Goal: Task Accomplishment & Management: Complete application form

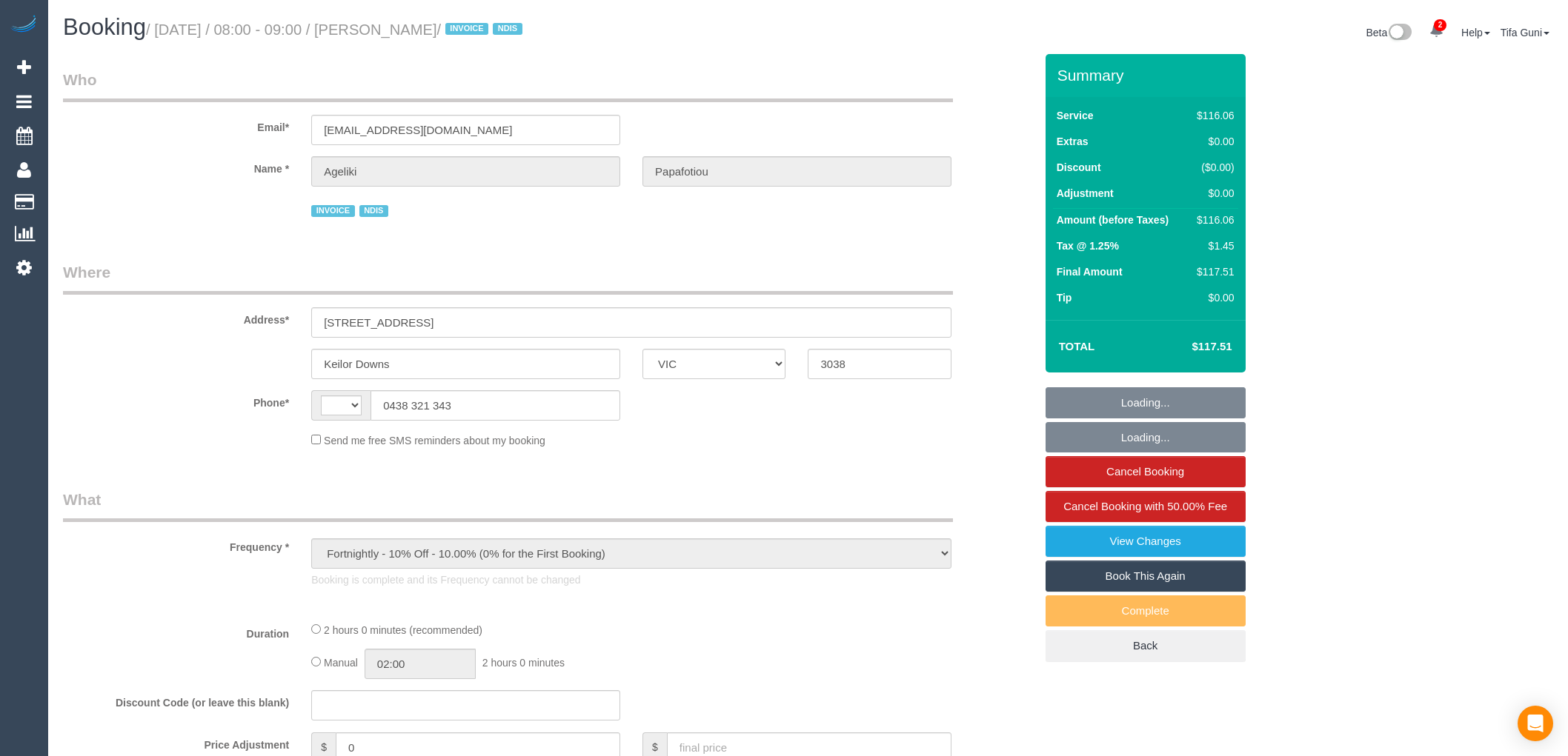
select select "VIC"
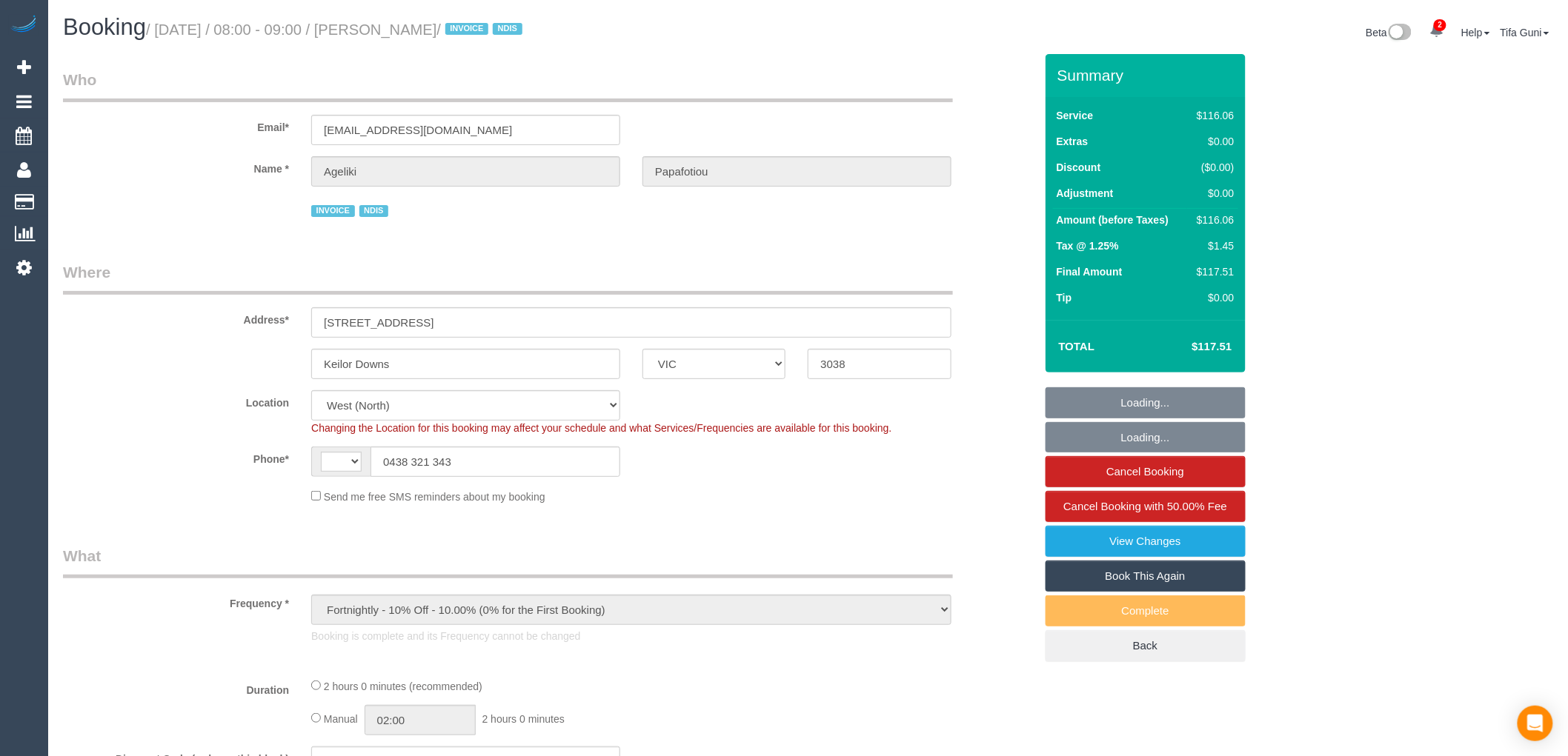
select select "object:312"
select select "string:AU"
select select "number:29"
select select "number:14"
select select "number:19"
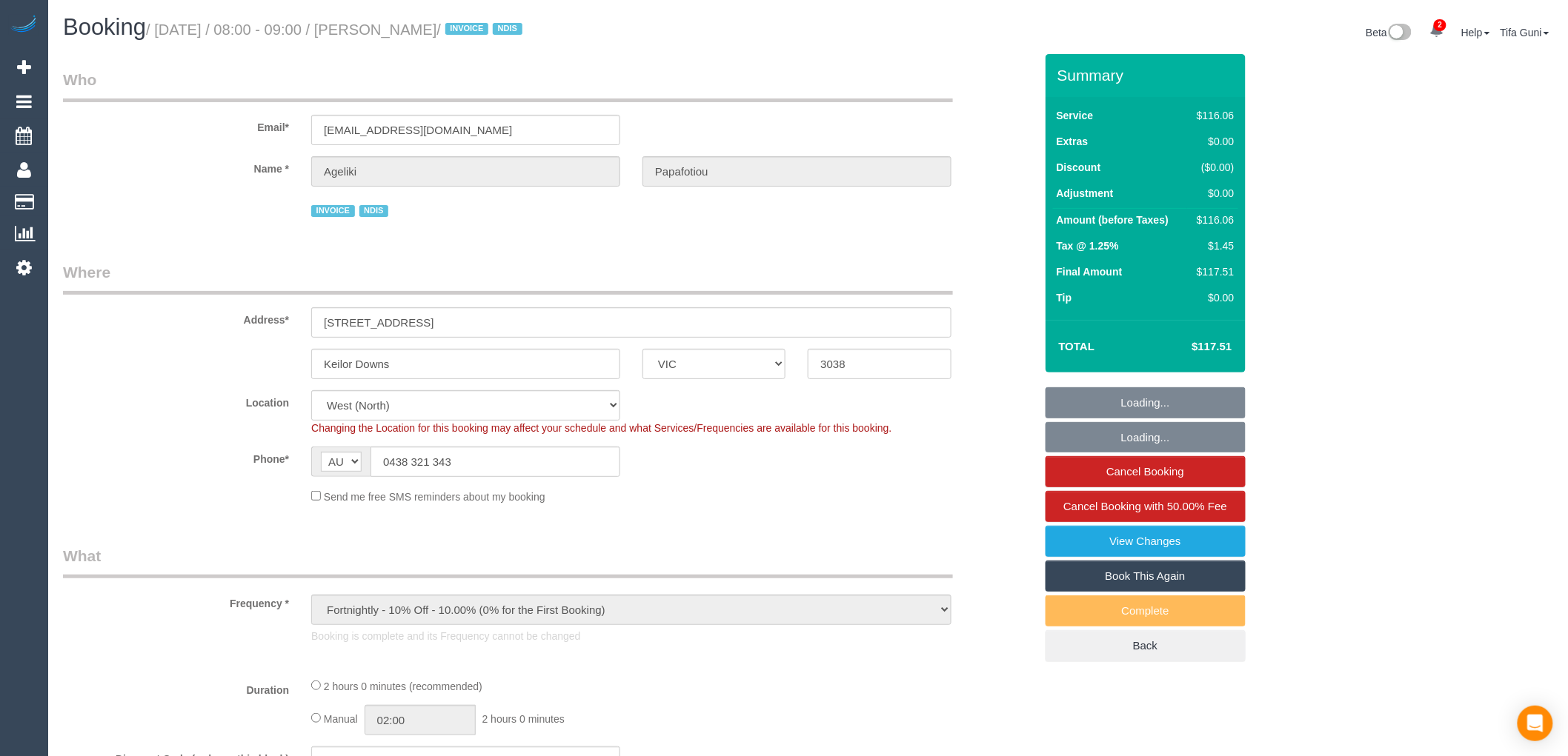
select select "number:25"
select select "number:35"
select select "number:11"
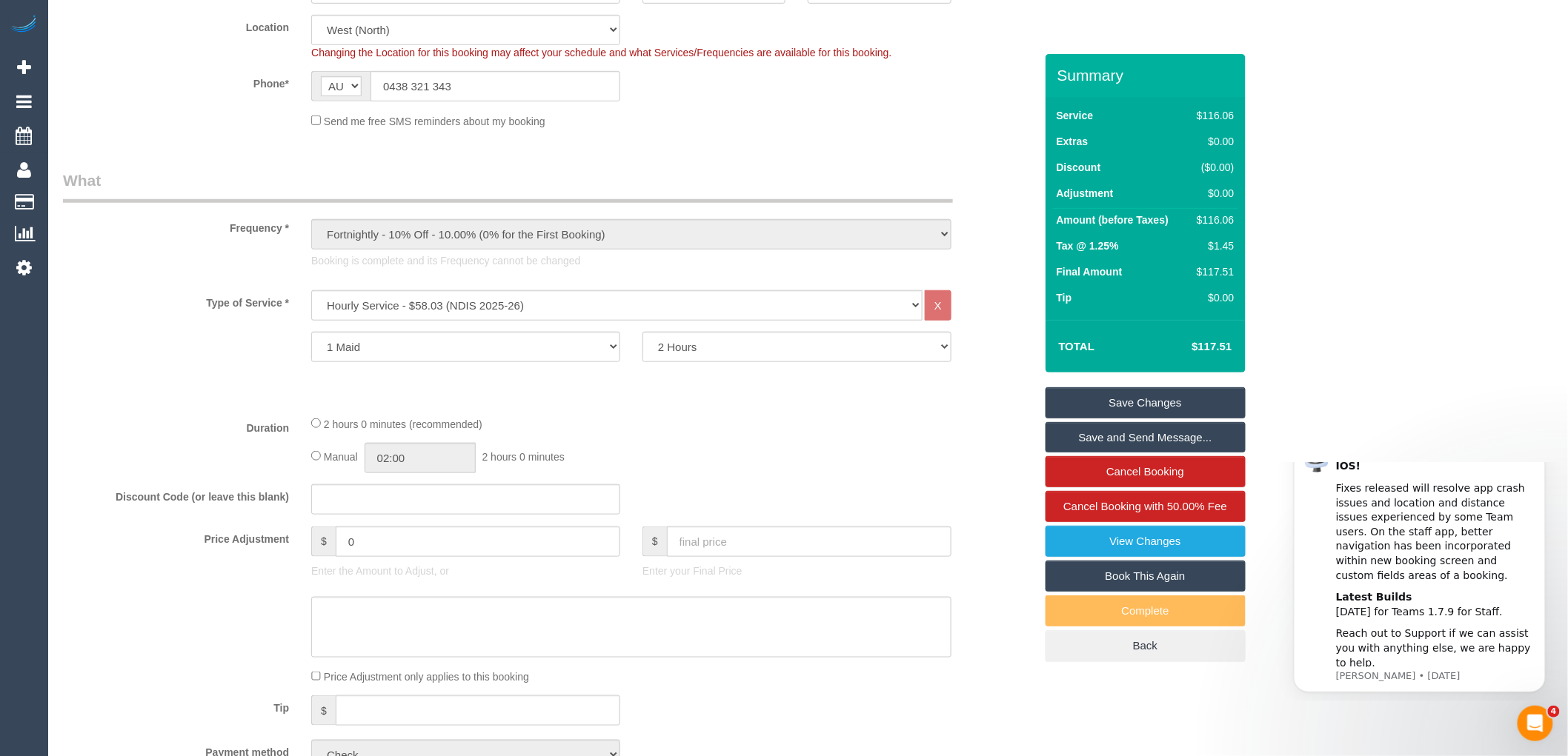
scroll to position [411, 0]
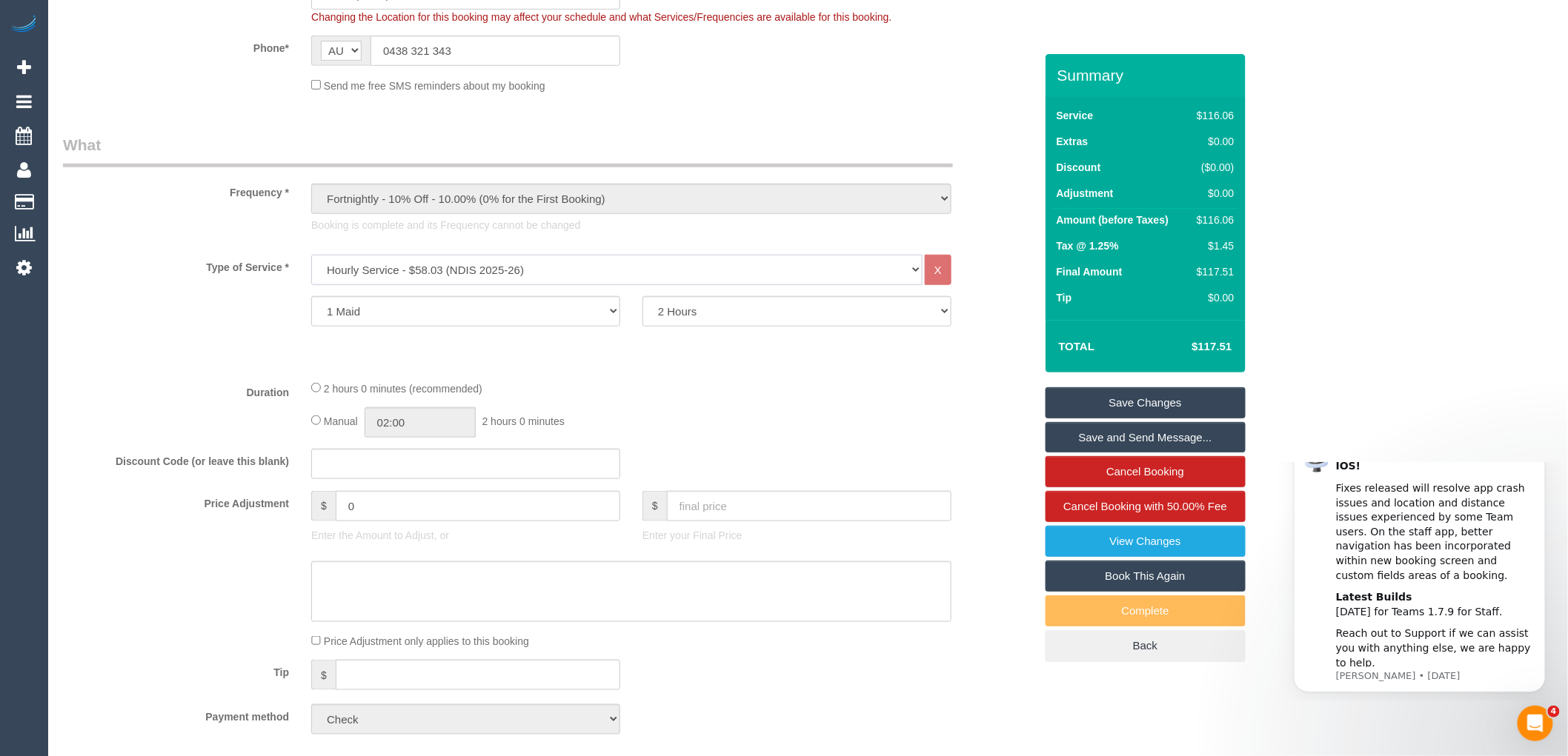
click at [685, 278] on select "Hourly Service - $70/h Hourly Service - $65/h Hourly Service - $60/h Hourly Ser…" at bounding box center [616, 270] width 611 height 31
click at [758, 227] on p "Booking is complete and its Frequency cannot be changed" at bounding box center [631, 225] width 640 height 15
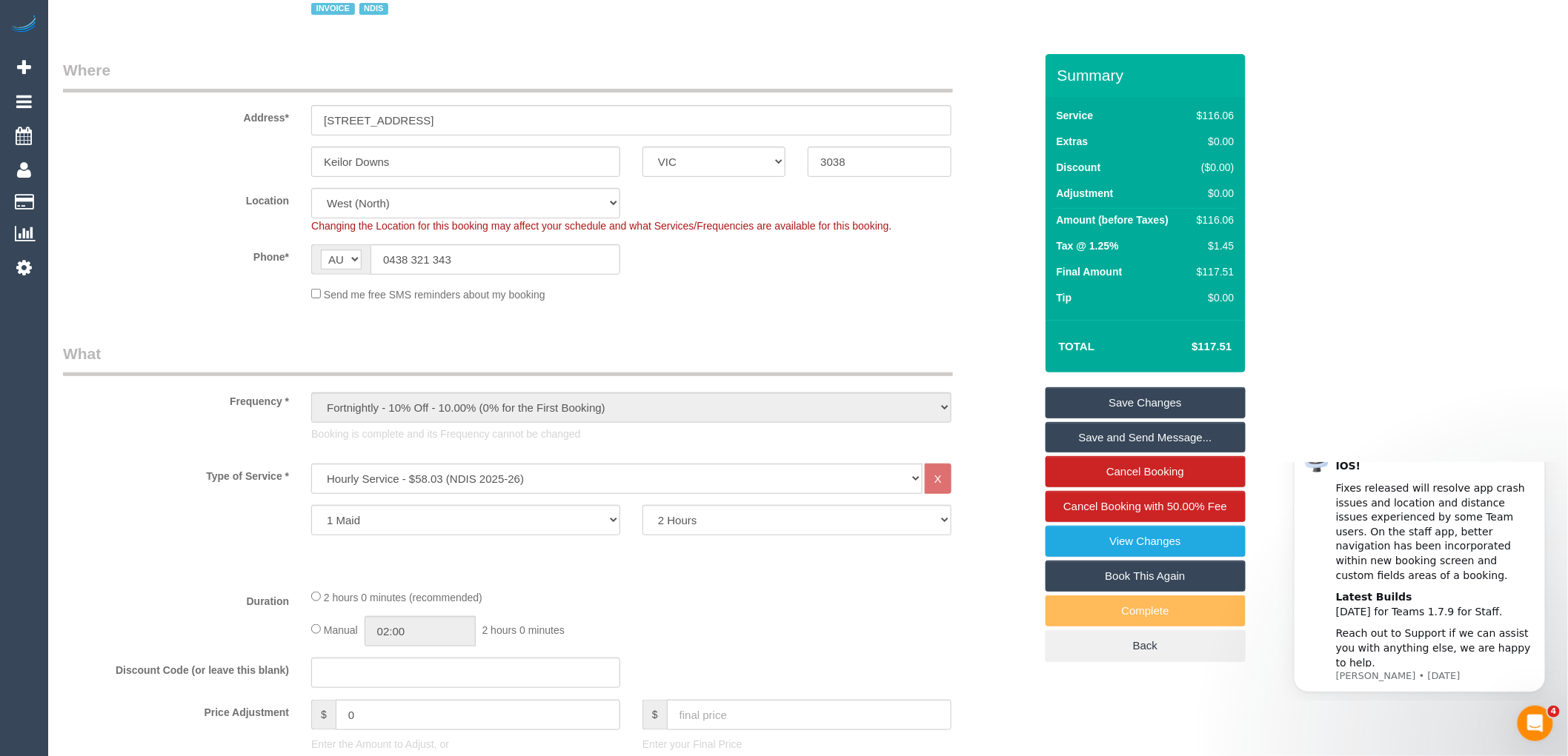
scroll to position [0, 0]
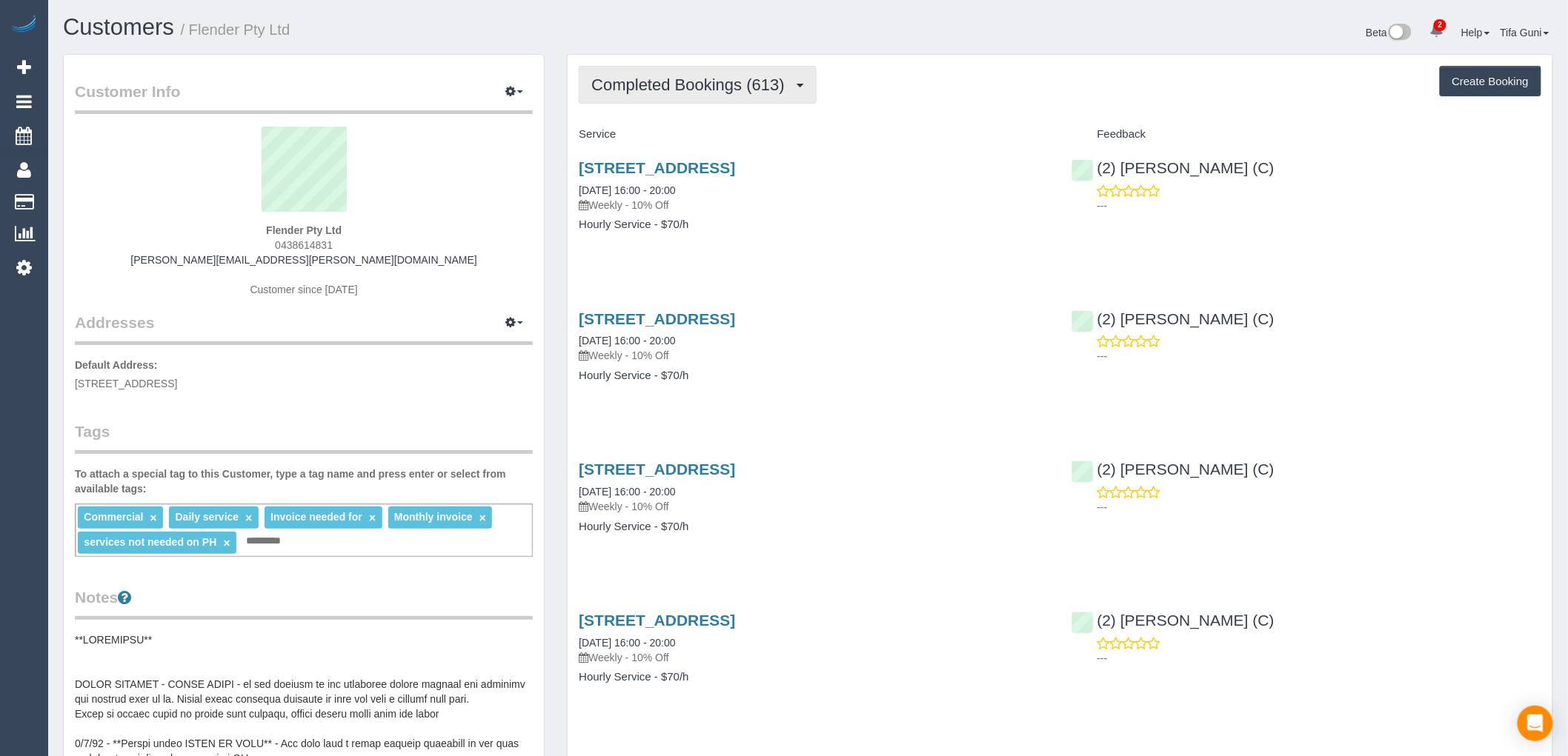
click at [747, 82] on span "Completed Bookings (613)" at bounding box center [691, 85] width 200 height 18
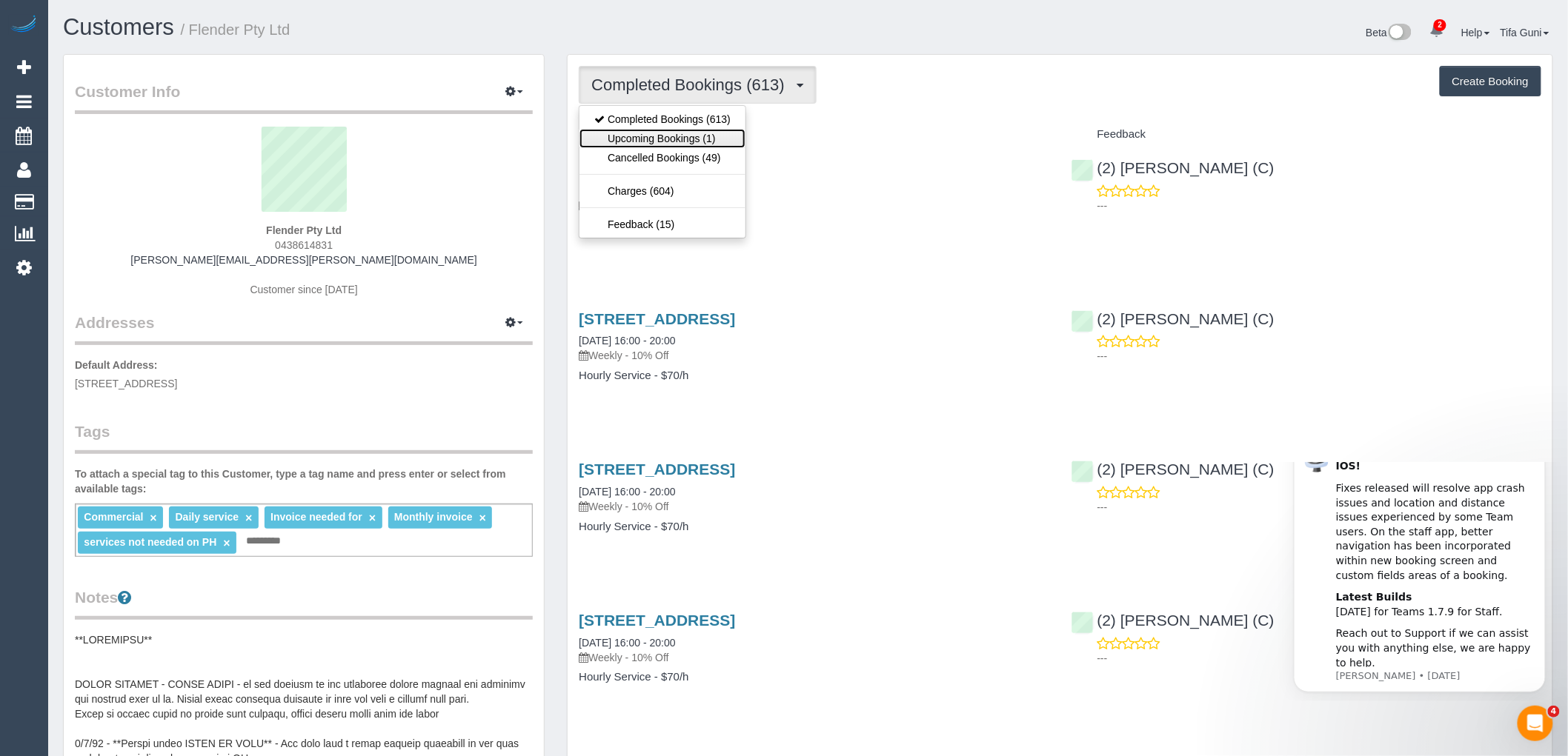
click at [677, 137] on link "Upcoming Bookings (1)" at bounding box center [662, 138] width 166 height 19
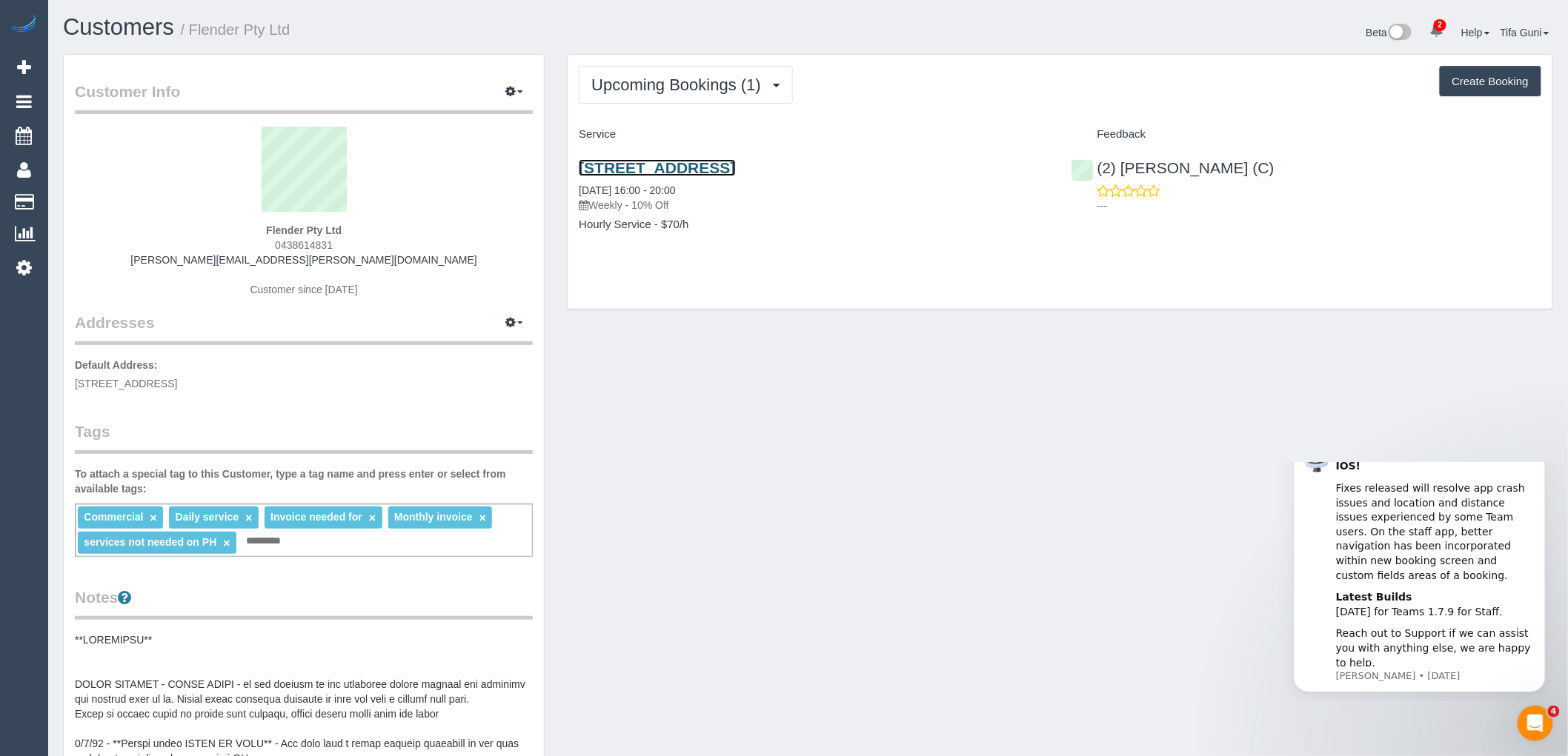
click at [728, 166] on link "[STREET_ADDRESS]" at bounding box center [657, 168] width 157 height 17
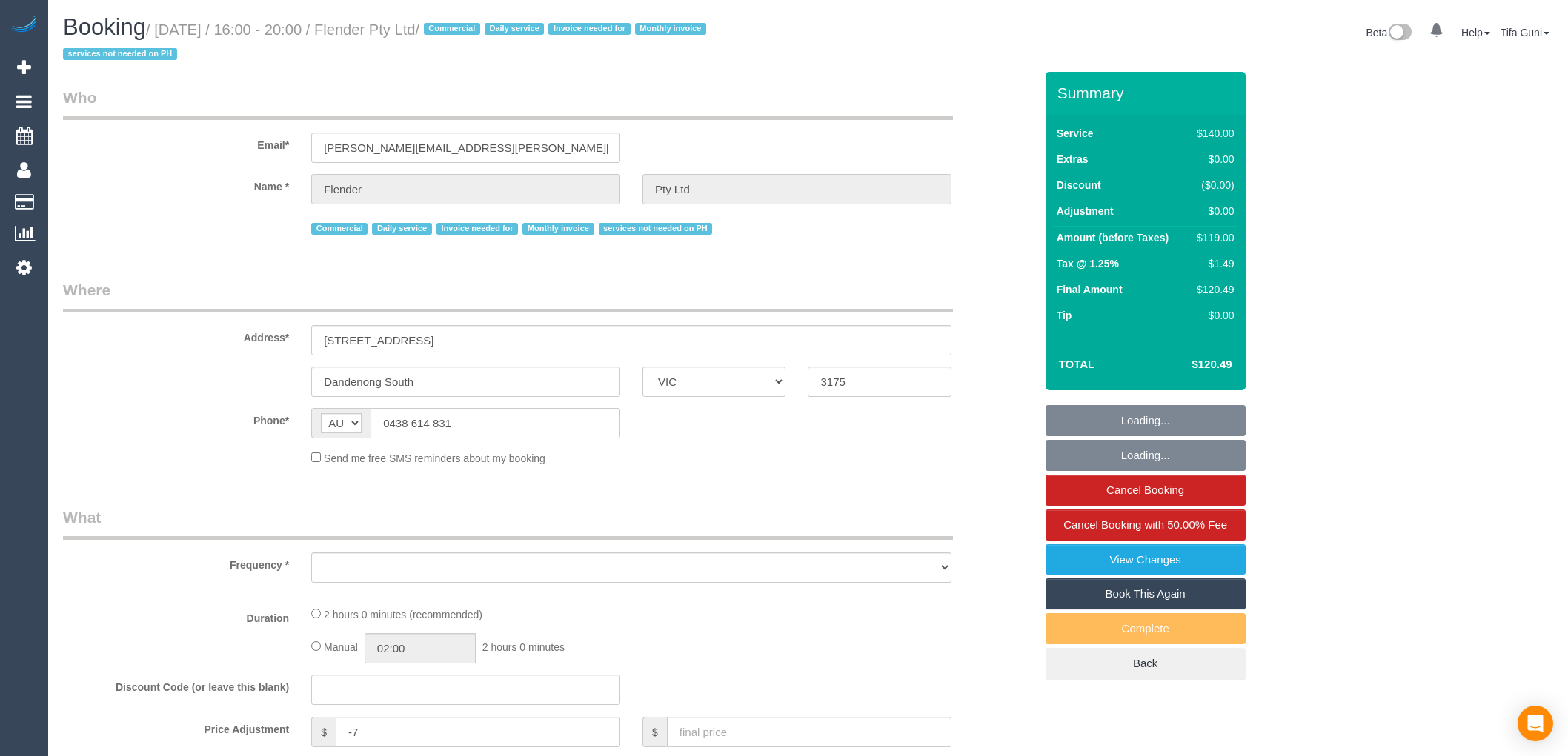
select select "VIC"
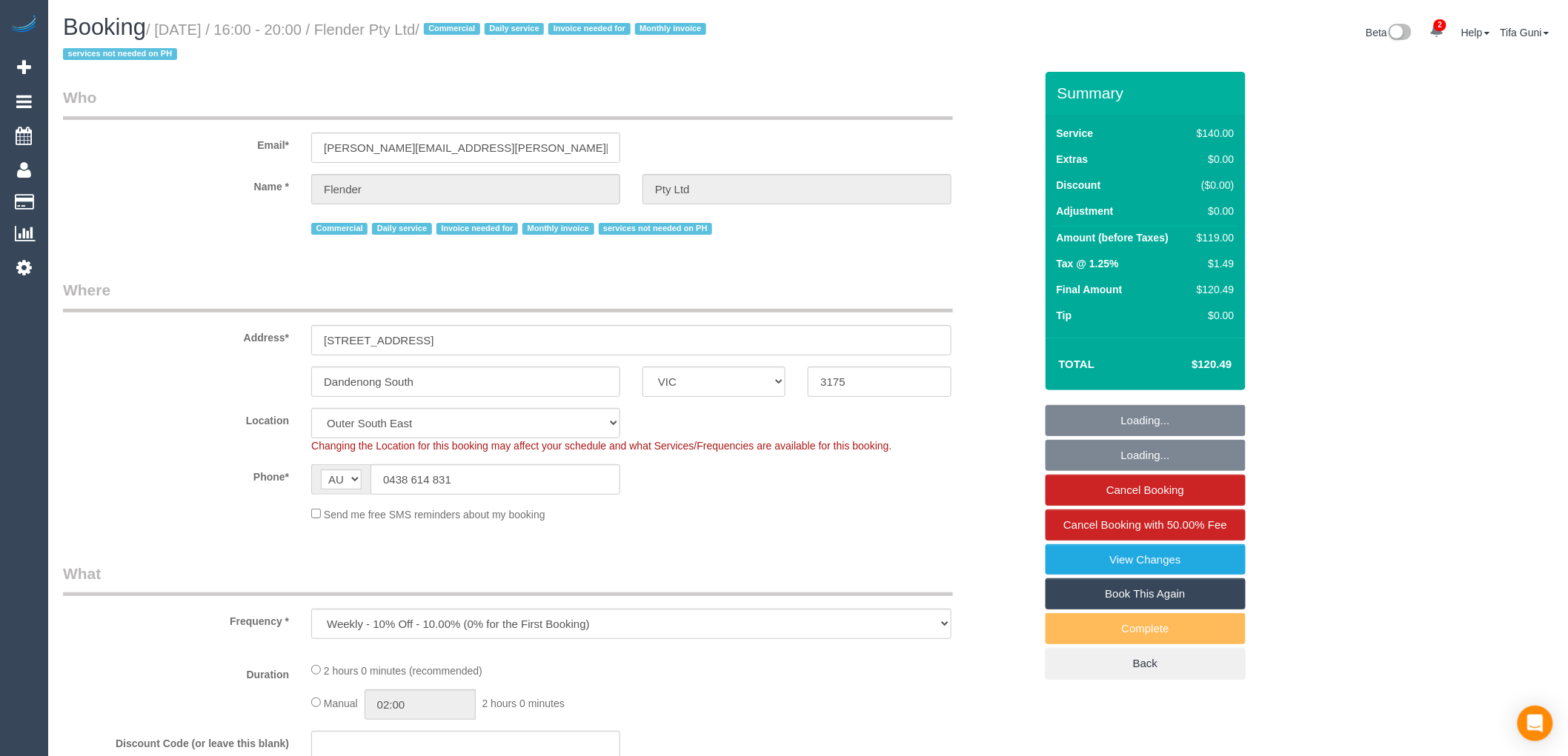
select select "object:730"
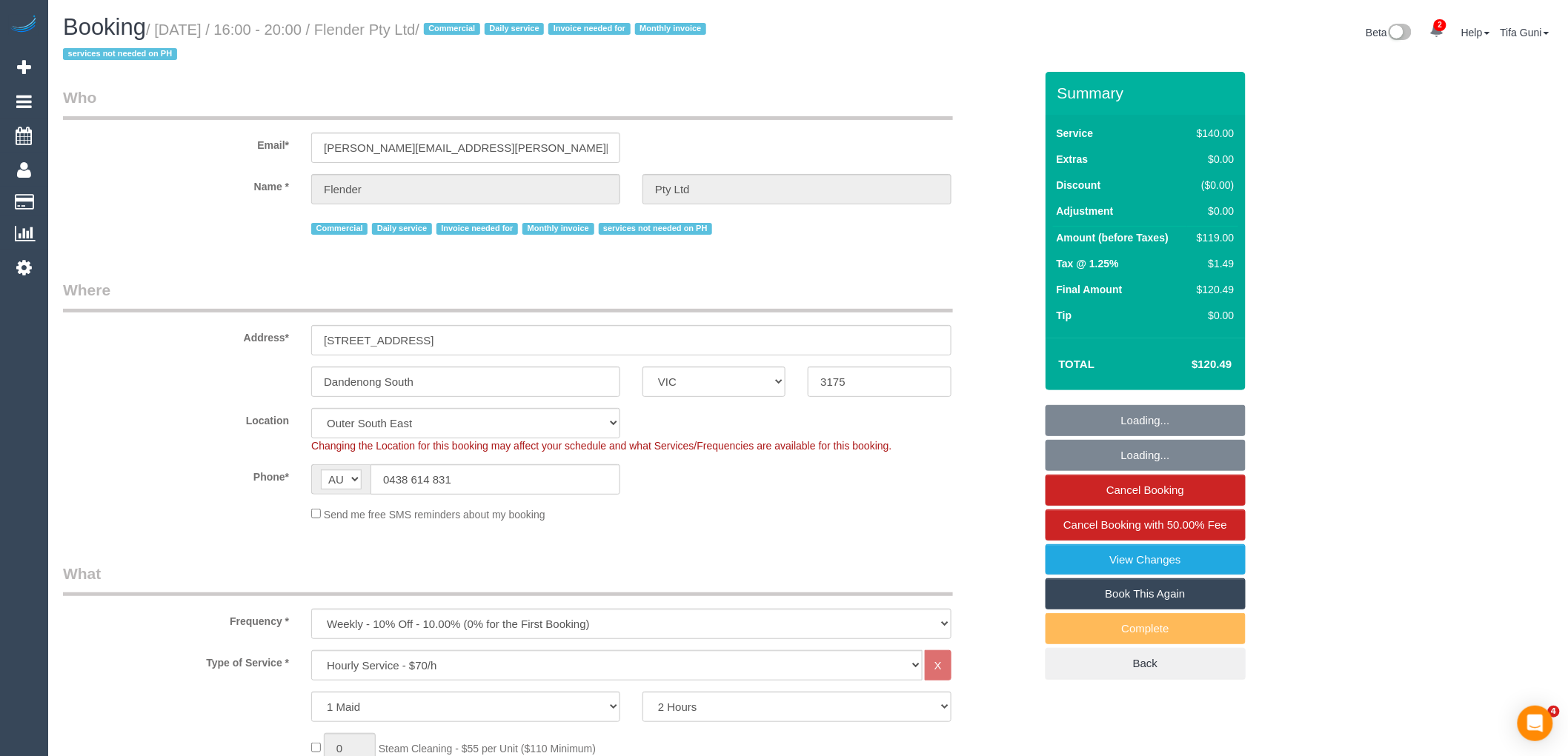
select select "number:28"
select select "number:17"
select select "number:19"
select select "number:25"
select select "number:35"
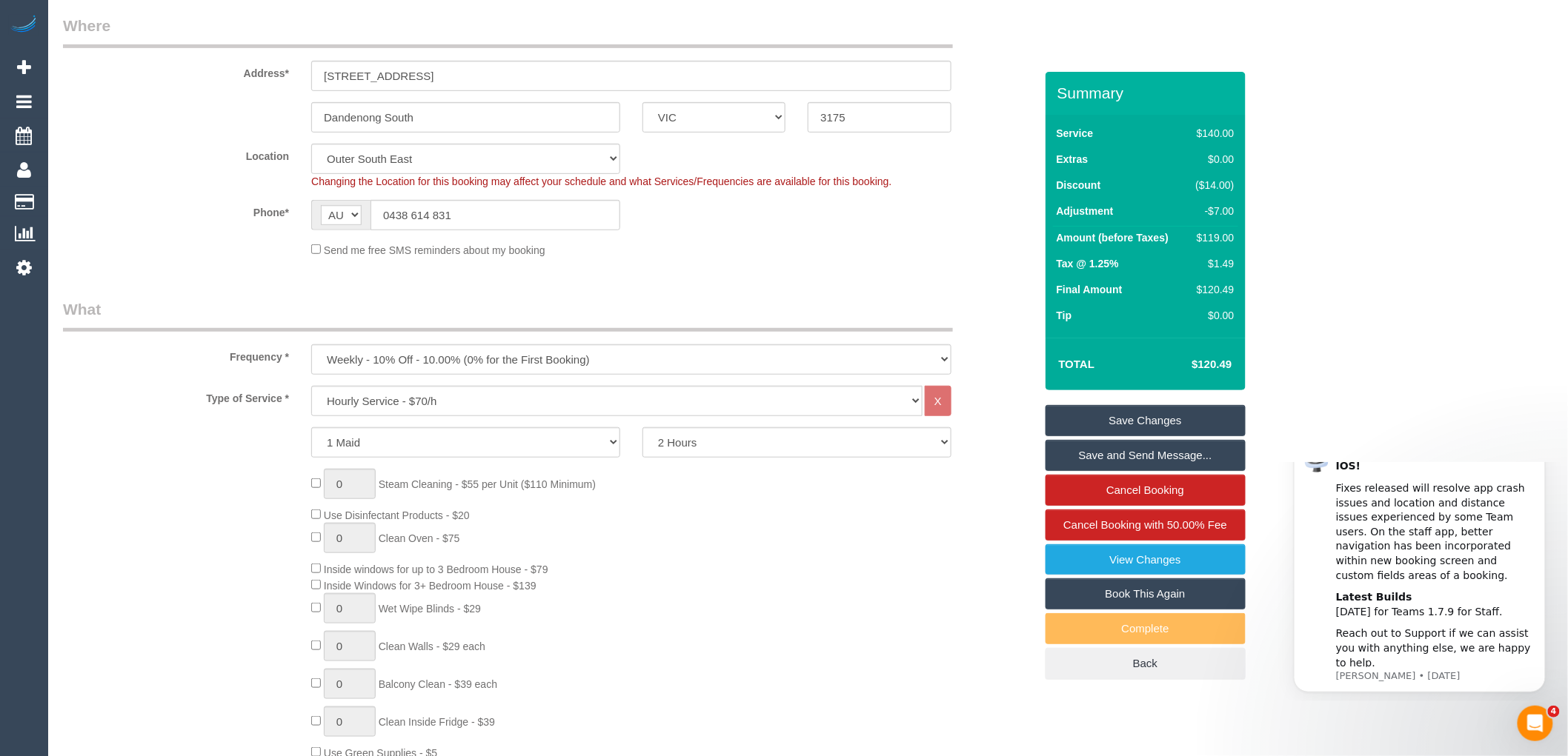
scroll to position [329, 0]
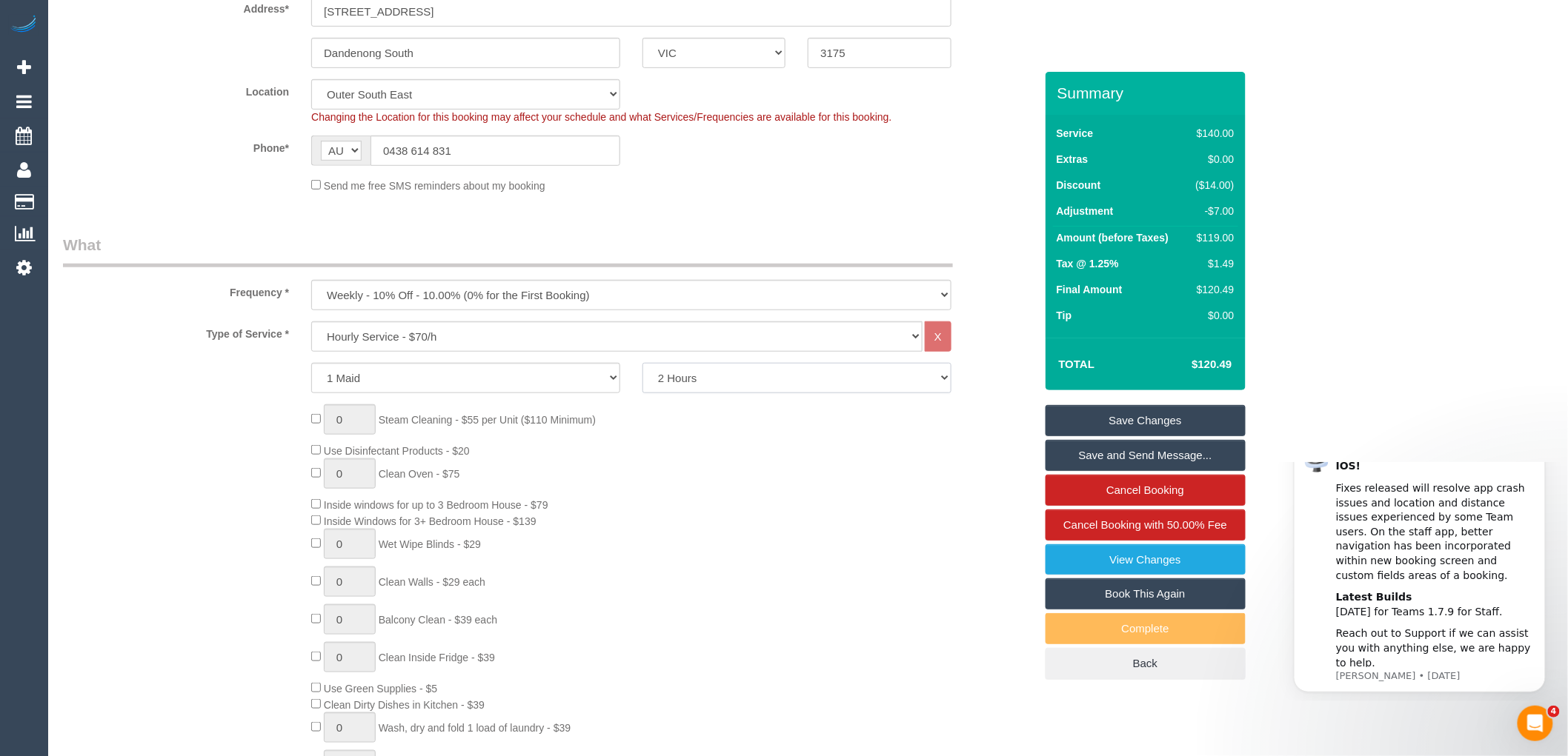
click at [713, 383] on select "2 Hours 2.5 Hours 3 Hours 3.5 Hours 4 Hours 4.5 Hours 5 Hours 5.5 Hours 6 Hours…" at bounding box center [797, 378] width 309 height 31
select select "900"
click at [642, 363] on select "2 Hours 2.5 Hours 3 Hours 3.5 Hours 4 Hours 4.5 Hours 5 Hours 5.5 Hours 6 Hours…" at bounding box center [797, 378] width 309 height 31
click at [705, 457] on div "0 Steam Cleaning - $55 per Unit ($110 Minimum) Use Disinfectant Products - $20 …" at bounding box center [672, 623] width 745 height 437
click at [480, 341] on select "Hourly Service - $70/h Hourly Service - $65/h Hourly Service - $60/h Hourly Ser…" at bounding box center [616, 337] width 611 height 31
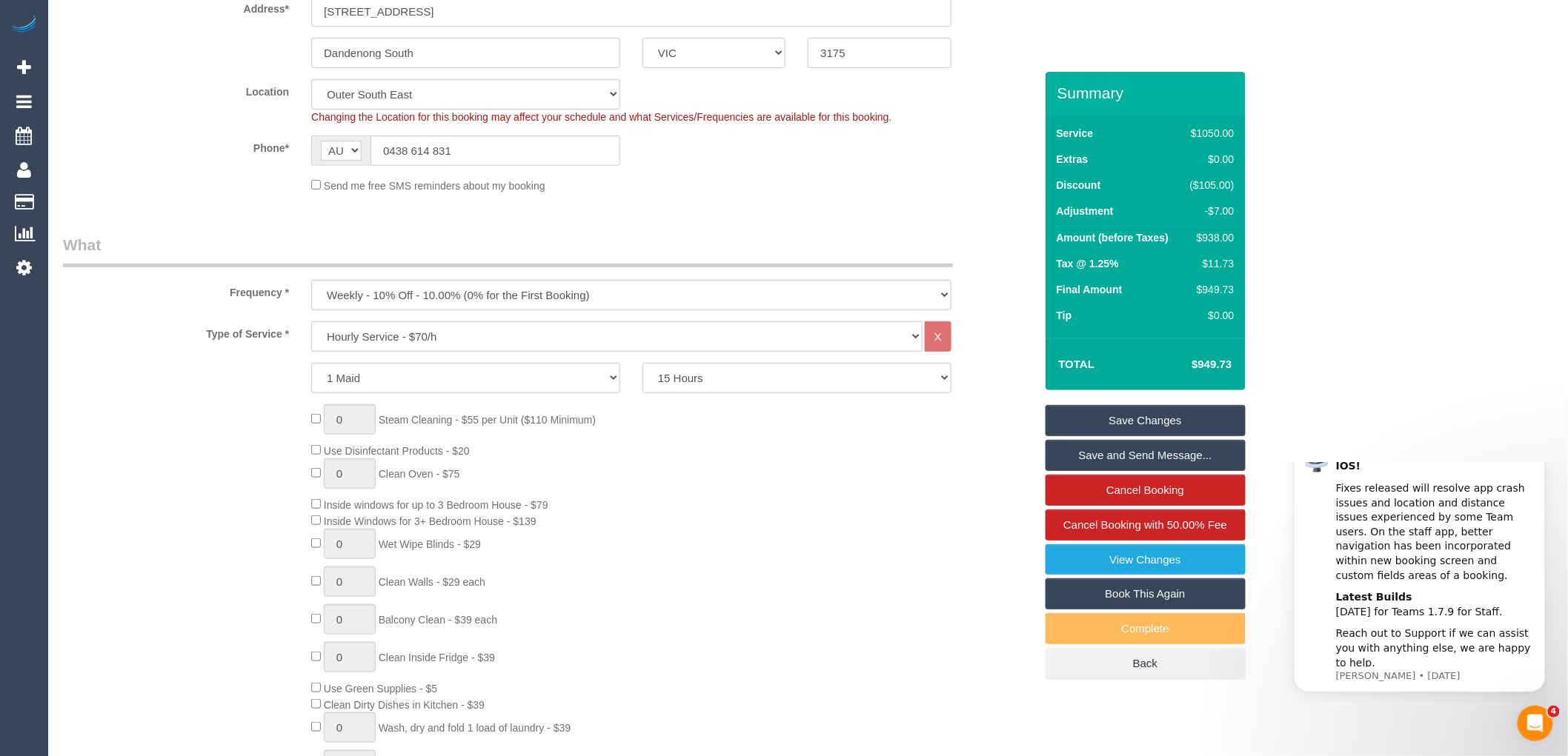
click at [480, 341] on select "Hourly Service - $70/h Hourly Service - $65/h Hourly Service - $60/h Hourly Ser…" at bounding box center [616, 337] width 611 height 31
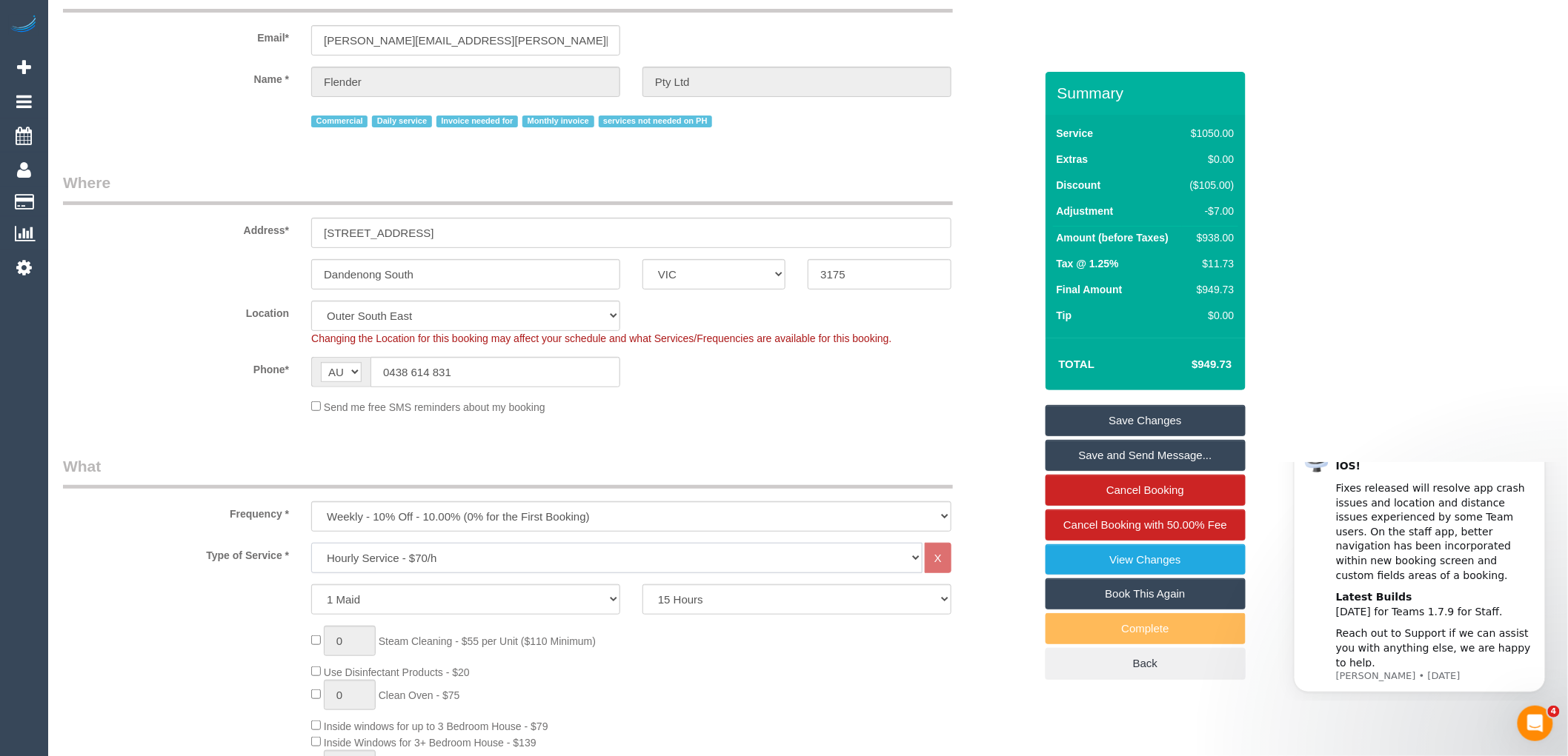
scroll to position [0, 0]
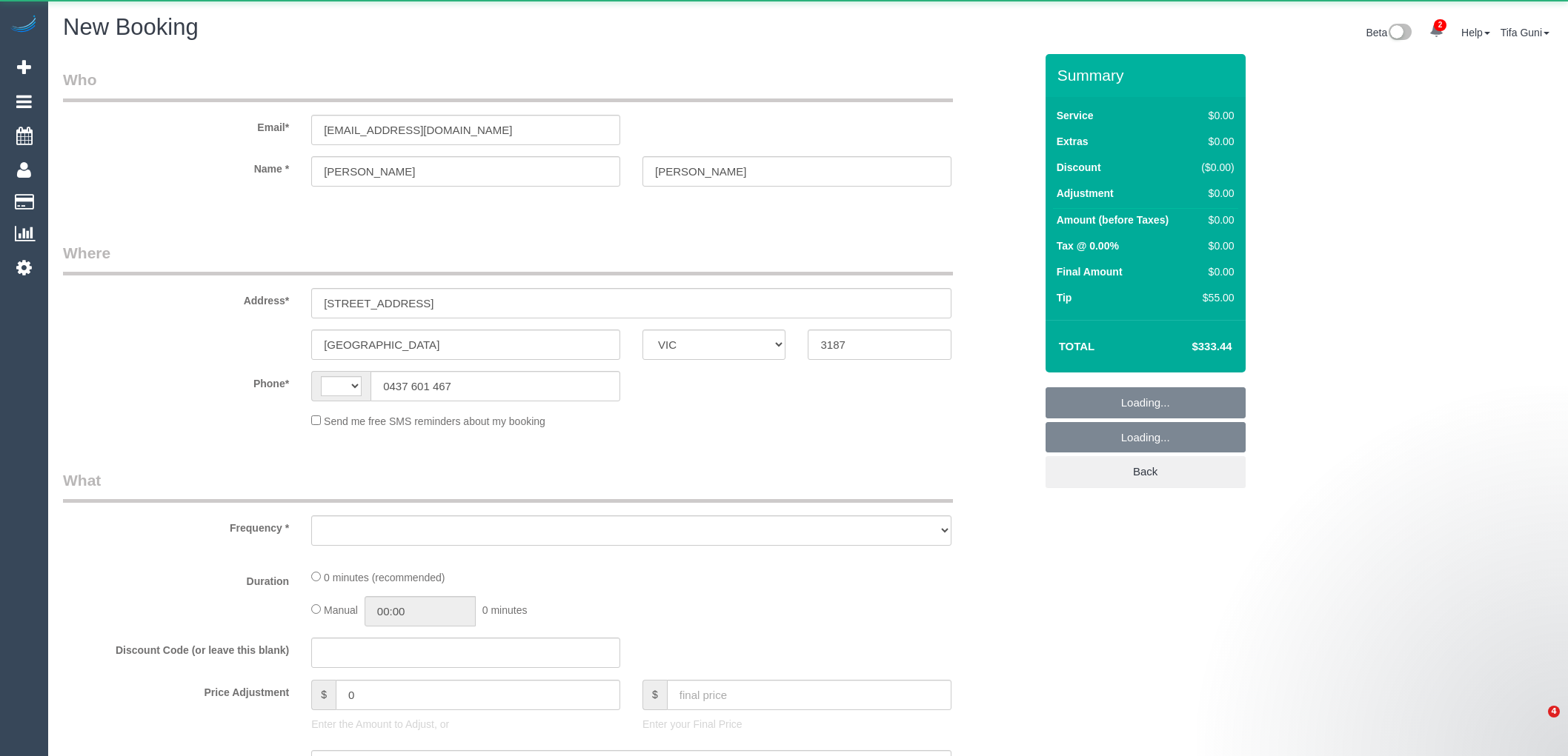
select select "VIC"
select select "string:AU"
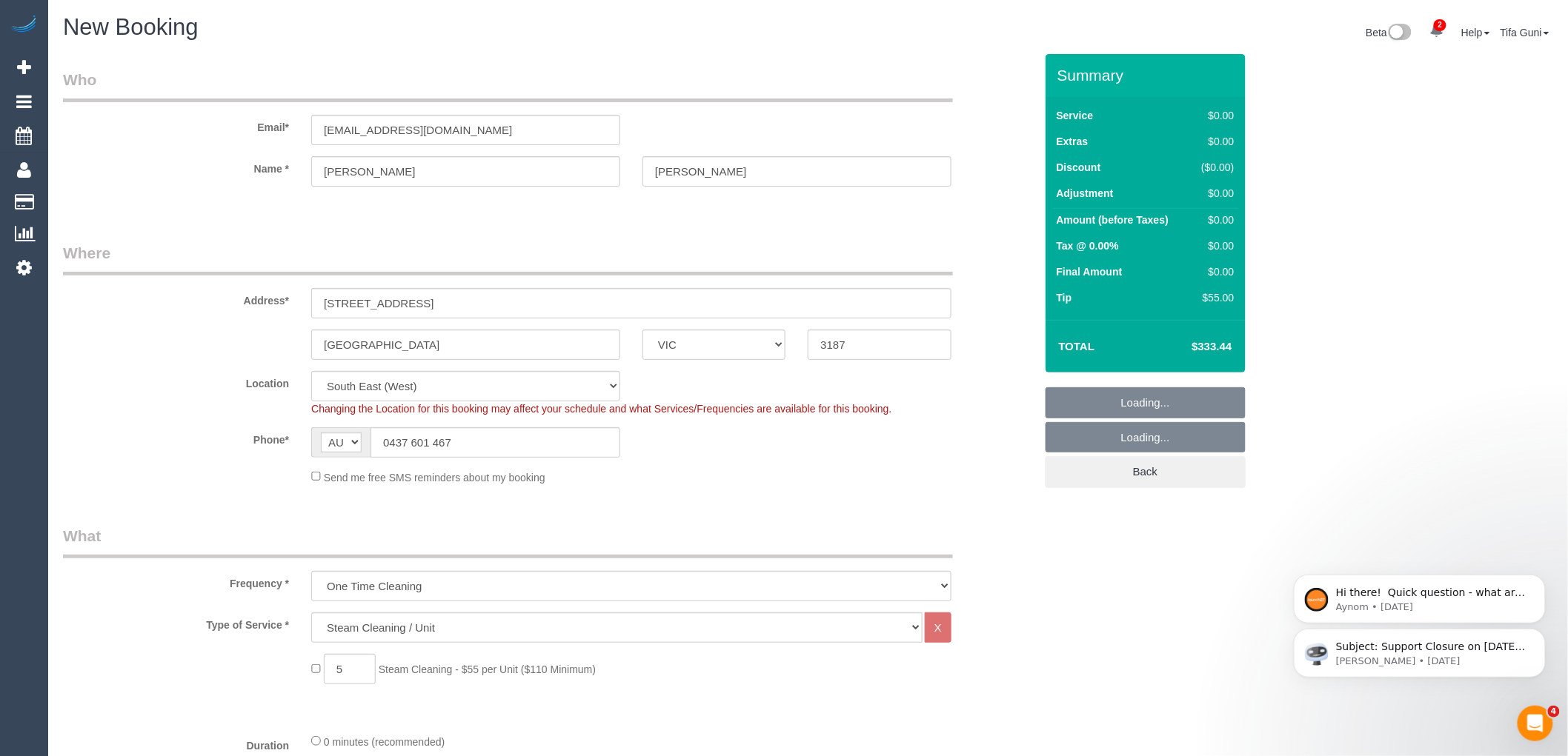
select select "object:1518"
select select "spot1"
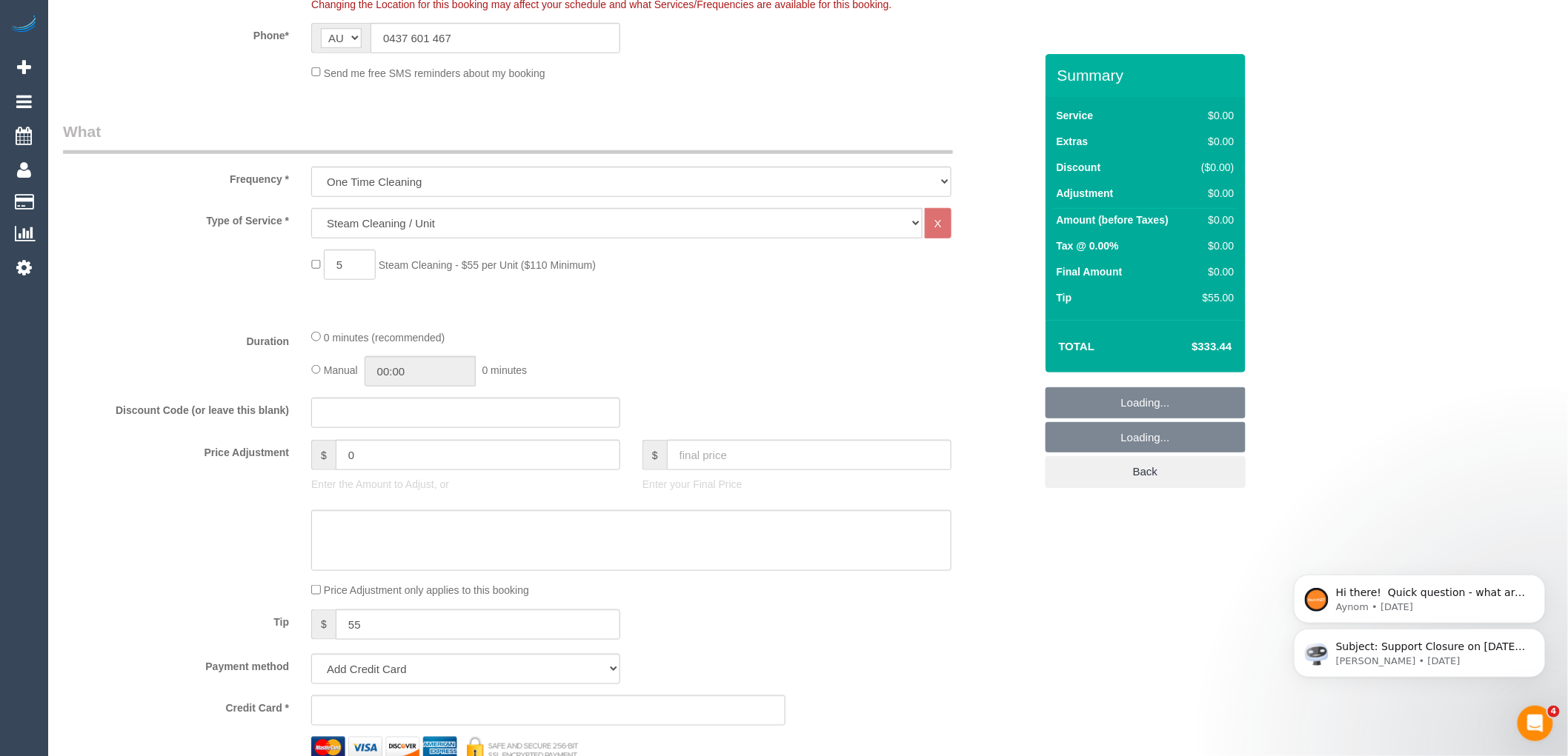
scroll to position [411, 0]
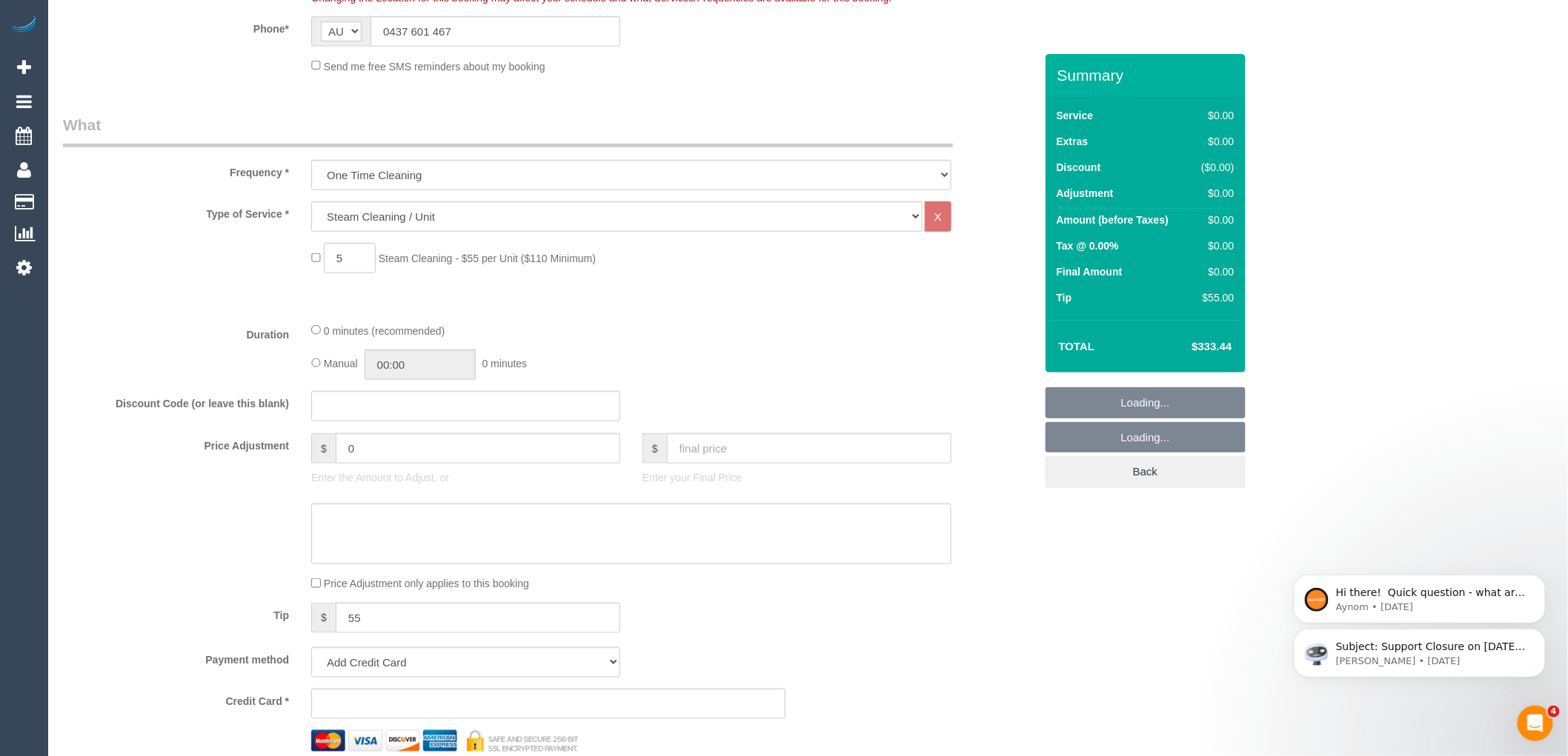
select select
select select "object:1528"
select select "spot24"
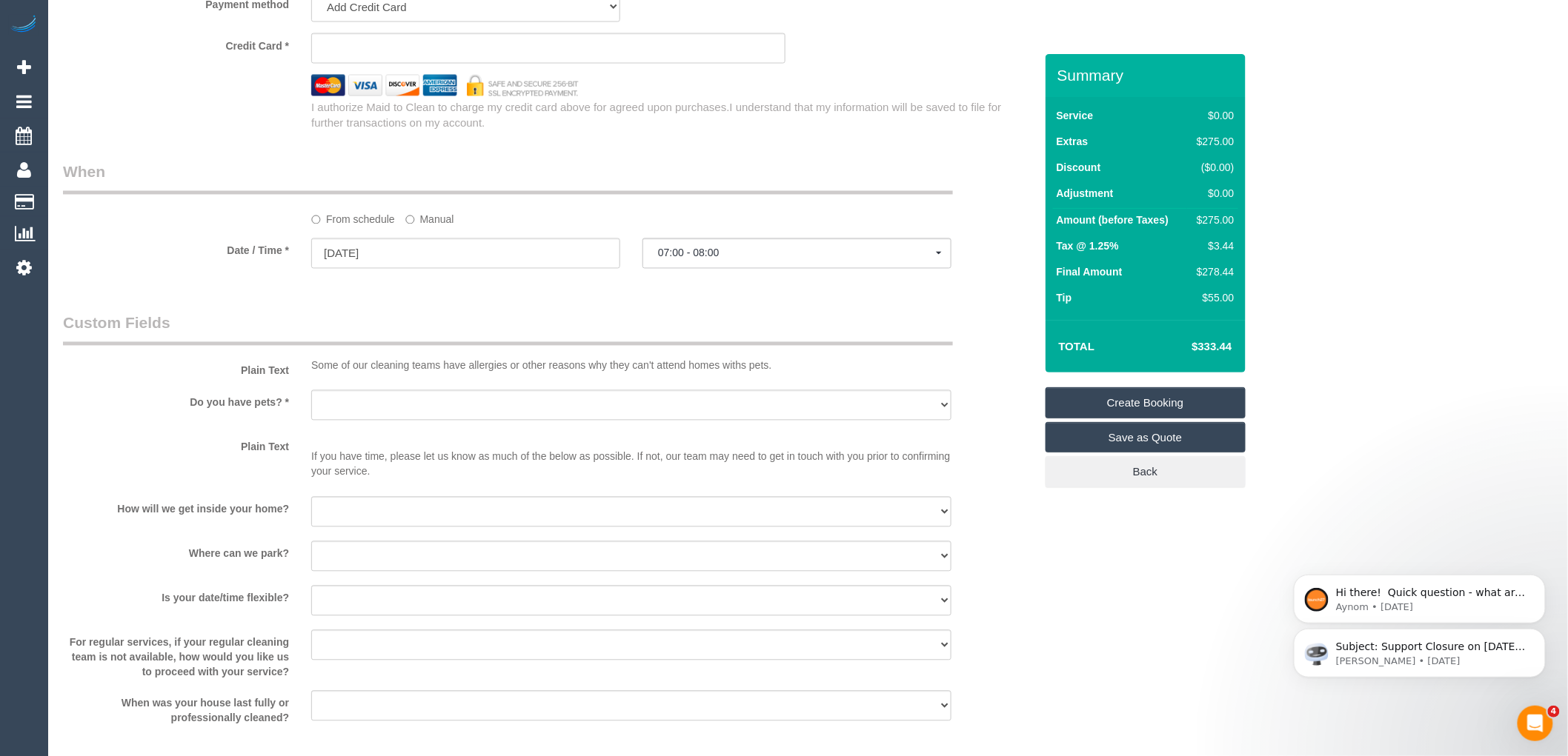
scroll to position [1070, 0]
select select "spot47"
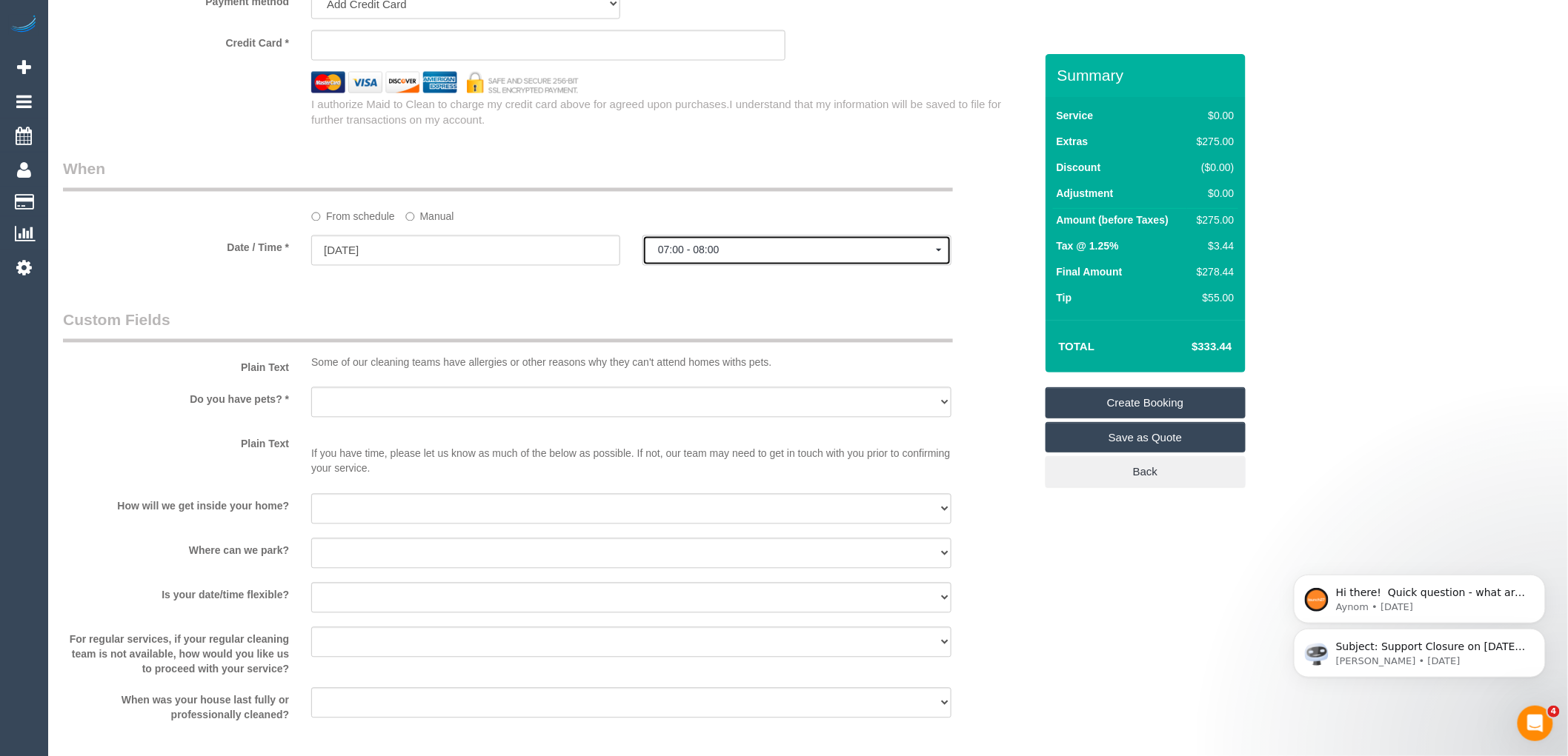
click at [706, 252] on span "07:00 - 08:00" at bounding box center [797, 250] width 278 height 12
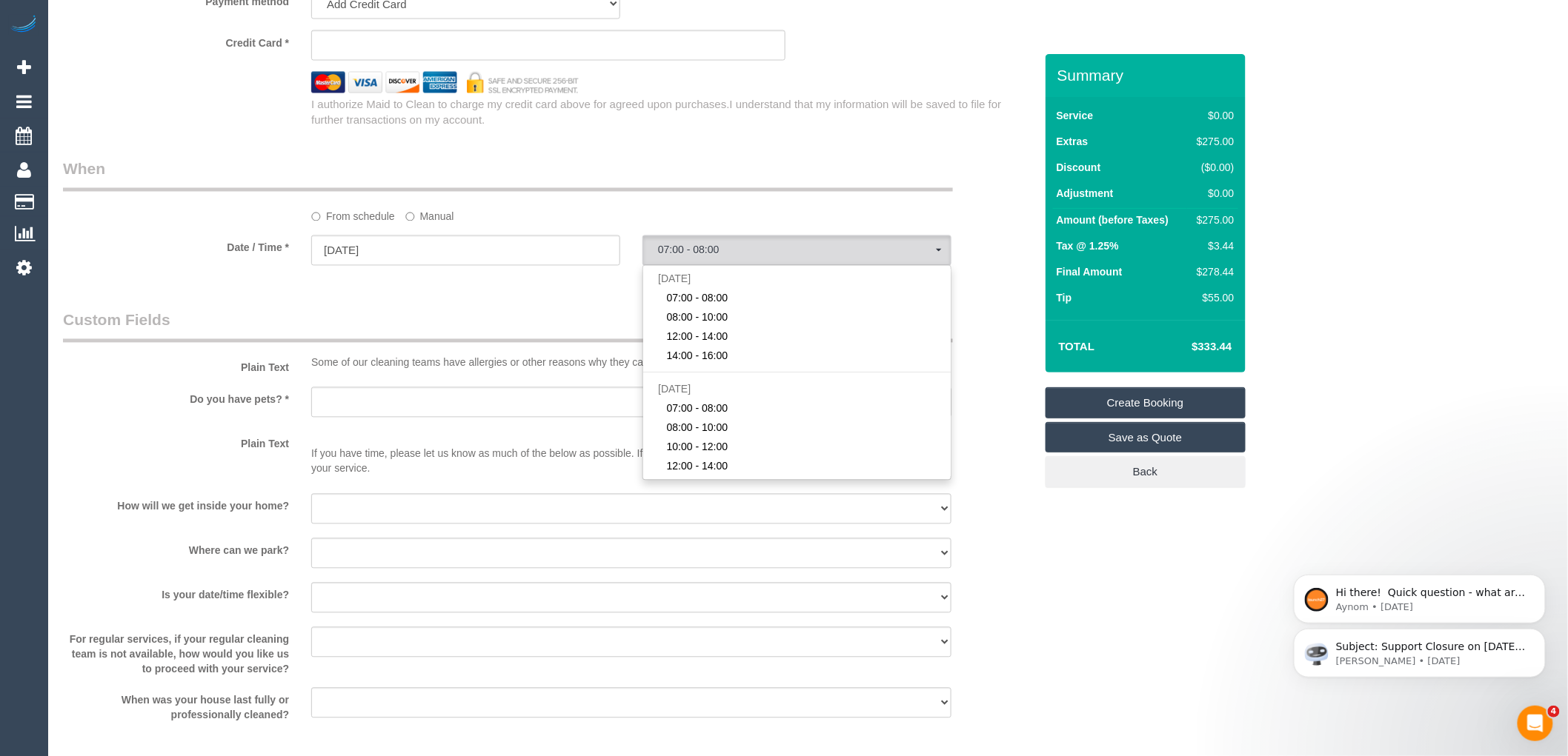
click at [515, 316] on legend "Custom Fields" at bounding box center [507, 326] width 890 height 34
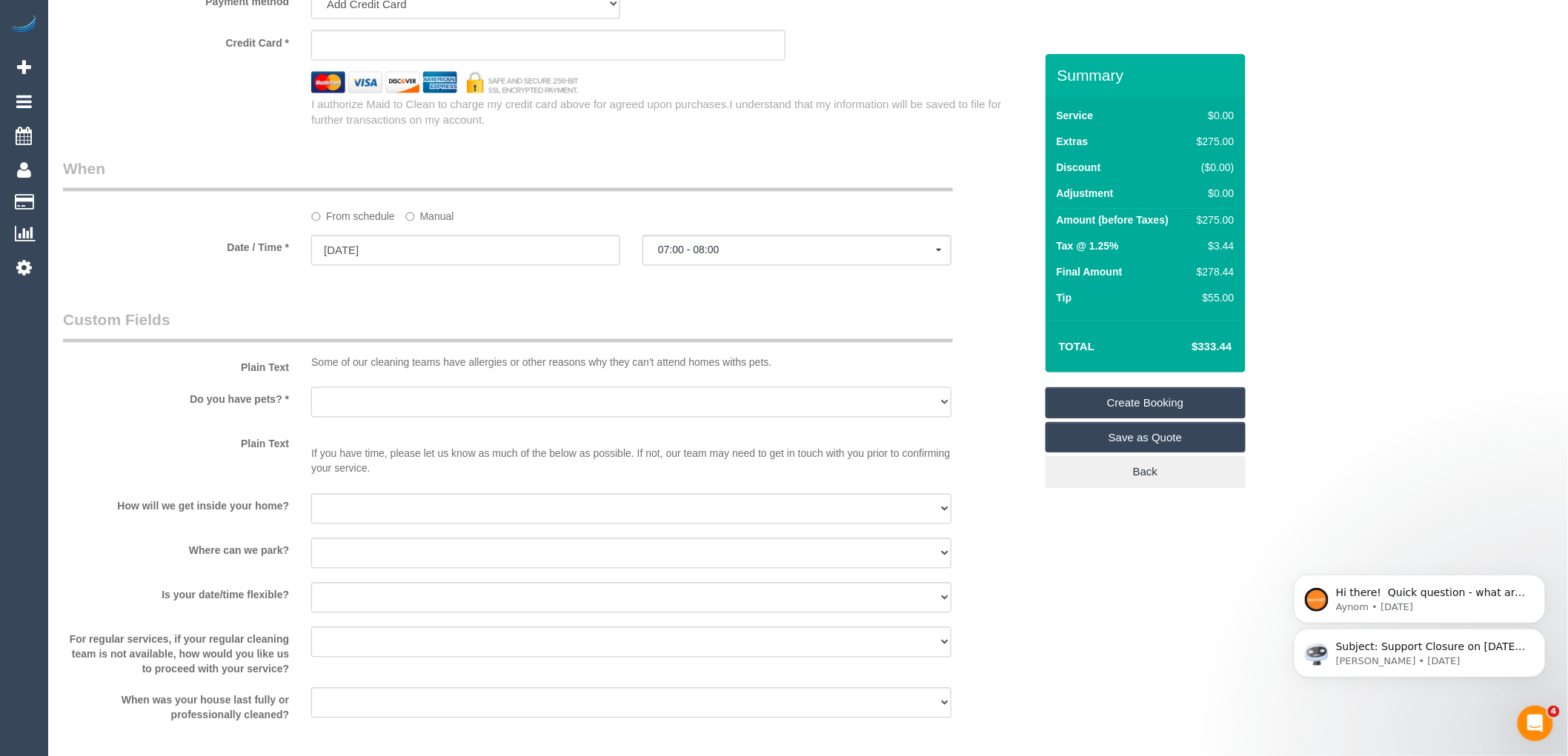
click at [390, 408] on select "Yes - Cats Yes - Dogs No pets Yes - Dogs and Cats Yes - Other" at bounding box center [631, 402] width 640 height 31
click at [857, 301] on div "Who Email* mmboll56@gmail.com Name * Marita Bolling Where Address* 21 Gillard s…" at bounding box center [548, 84] width 994 height 2199
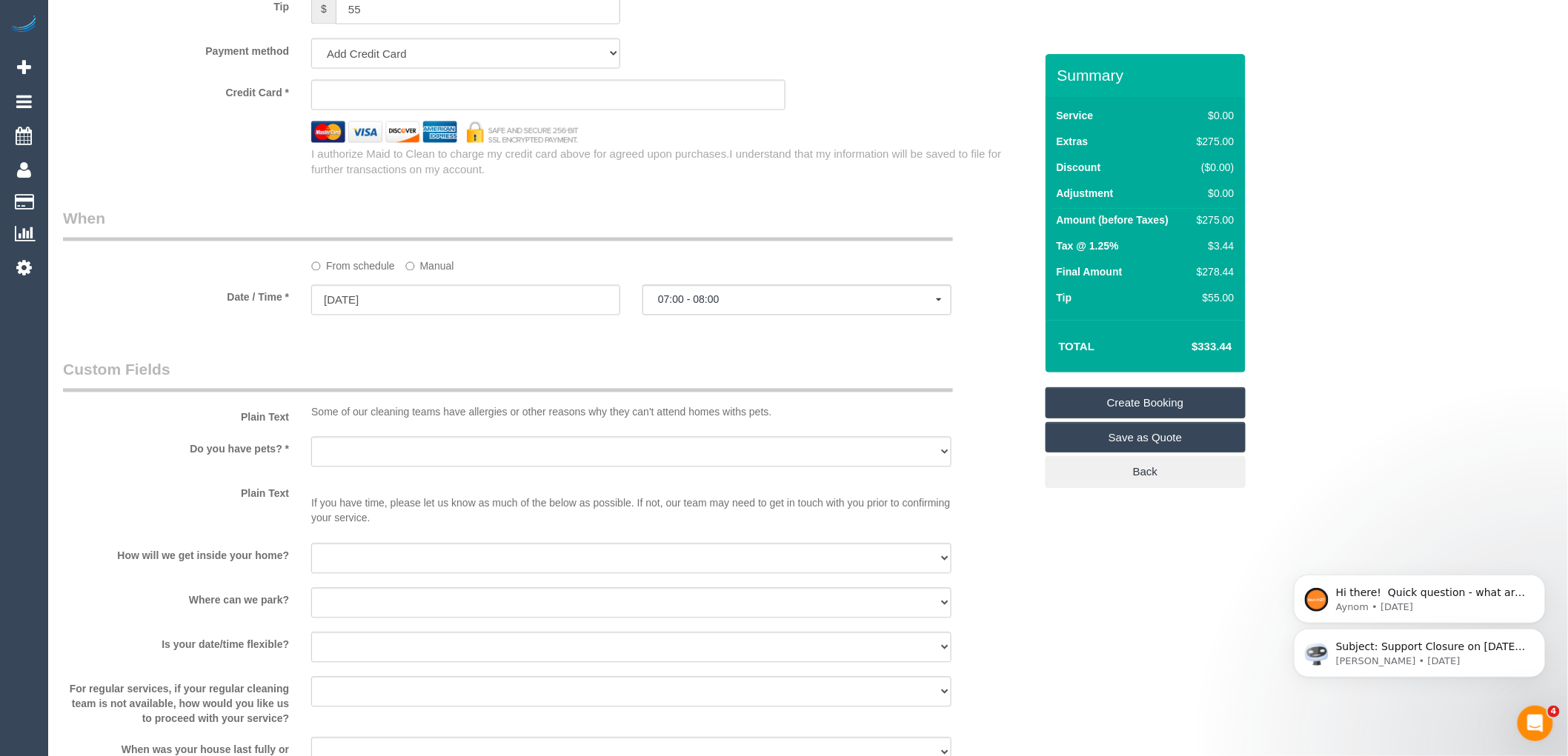
scroll to position [1152, 0]
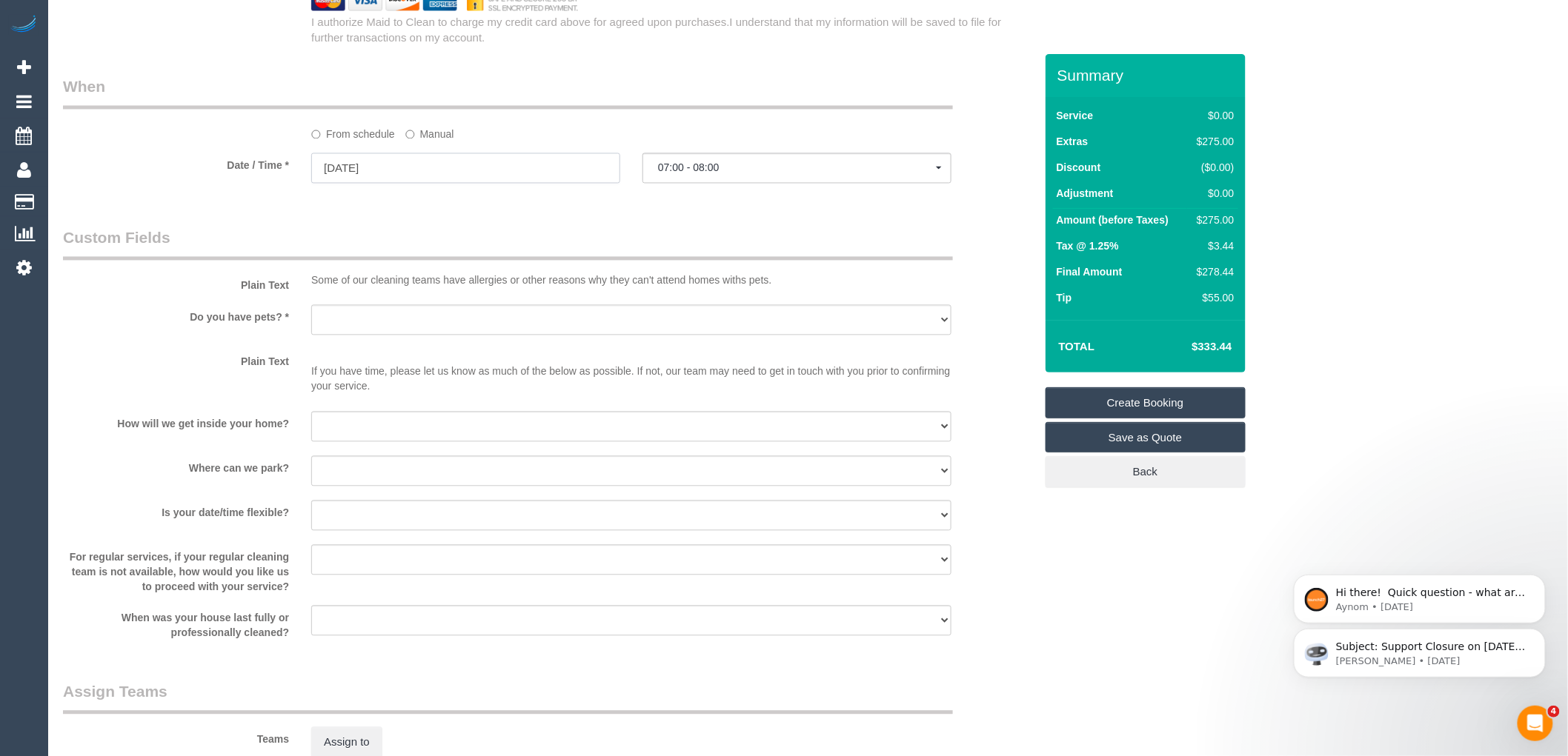
click at [378, 163] on input "15/09/2025" at bounding box center [465, 169] width 309 height 31
click at [590, 231] on legend "Custom Fields" at bounding box center [507, 244] width 890 height 34
click at [480, 323] on select "Yes - Cats Yes - Dogs No pets Yes - Dogs and Cats Yes - Other" at bounding box center [631, 321] width 640 height 31
select select "number:28"
click at [311, 308] on select "Yes - Cats Yes - Dogs No pets Yes - Dogs and Cats Yes - Other" at bounding box center [631, 321] width 640 height 31
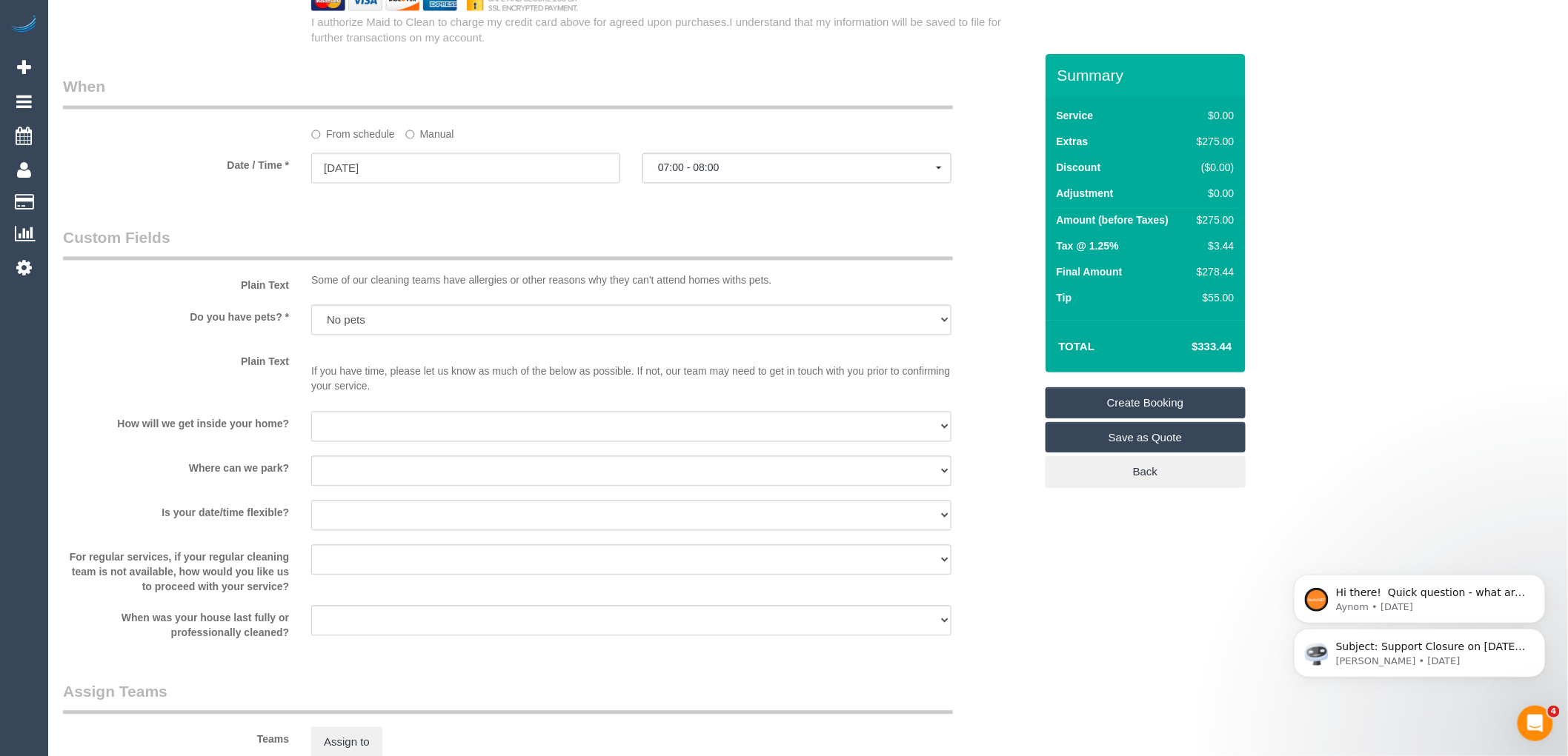
click at [383, 425] on select "I will be home Key will be left (please provide details below) Lock box/Access …" at bounding box center [631, 427] width 640 height 31
select select "number:14"
click at [311, 414] on select "I will be home Key will be left (please provide details below) Lock box/Access …" at bounding box center [631, 427] width 640 height 31
click at [406, 471] on select "I will provide parking on-site Free street parking Paid street parking (cost wi…" at bounding box center [631, 472] width 640 height 31
select select "number:18"
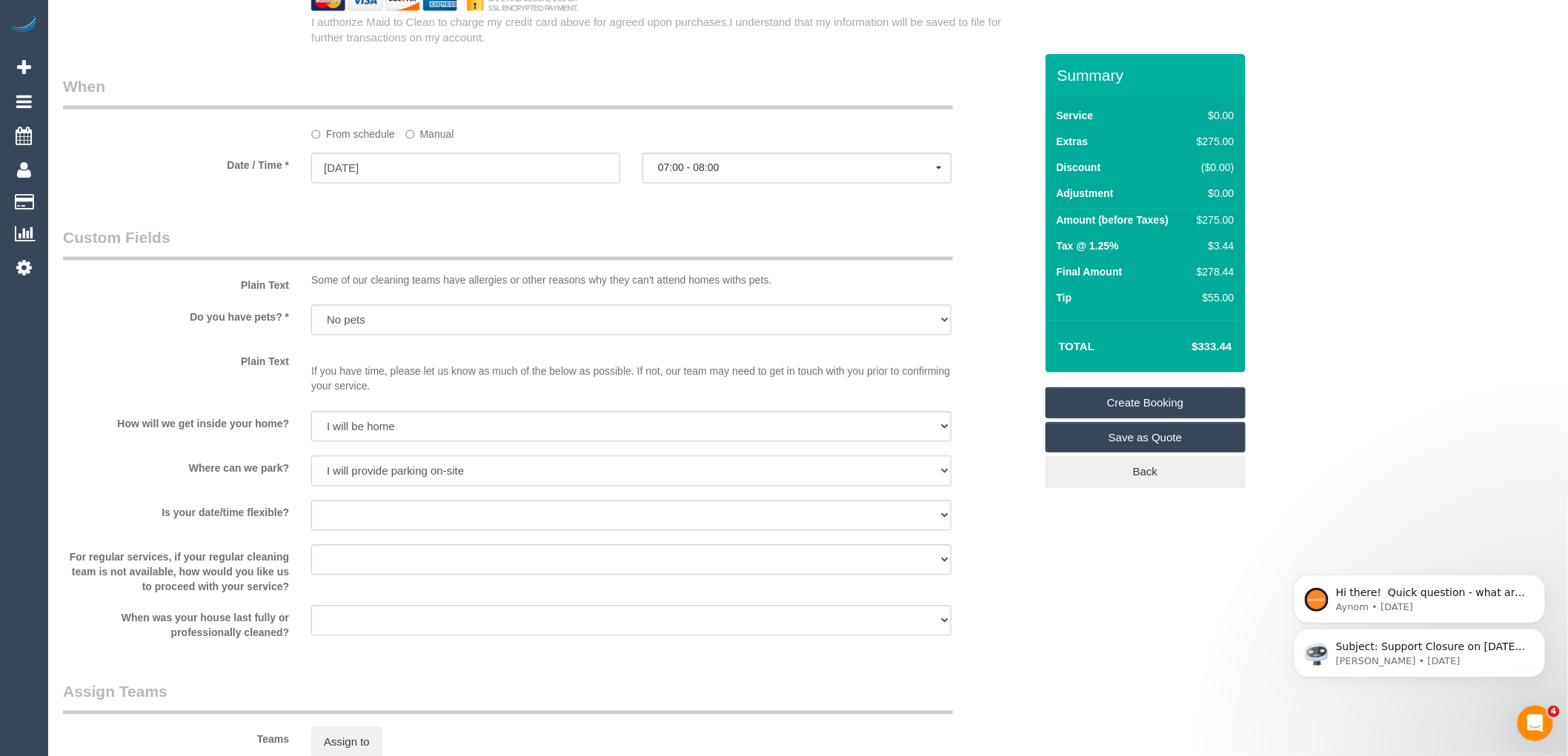
click at [311, 458] on select "I will provide parking on-site Free street parking Paid street parking (cost wi…" at bounding box center [631, 472] width 640 height 31
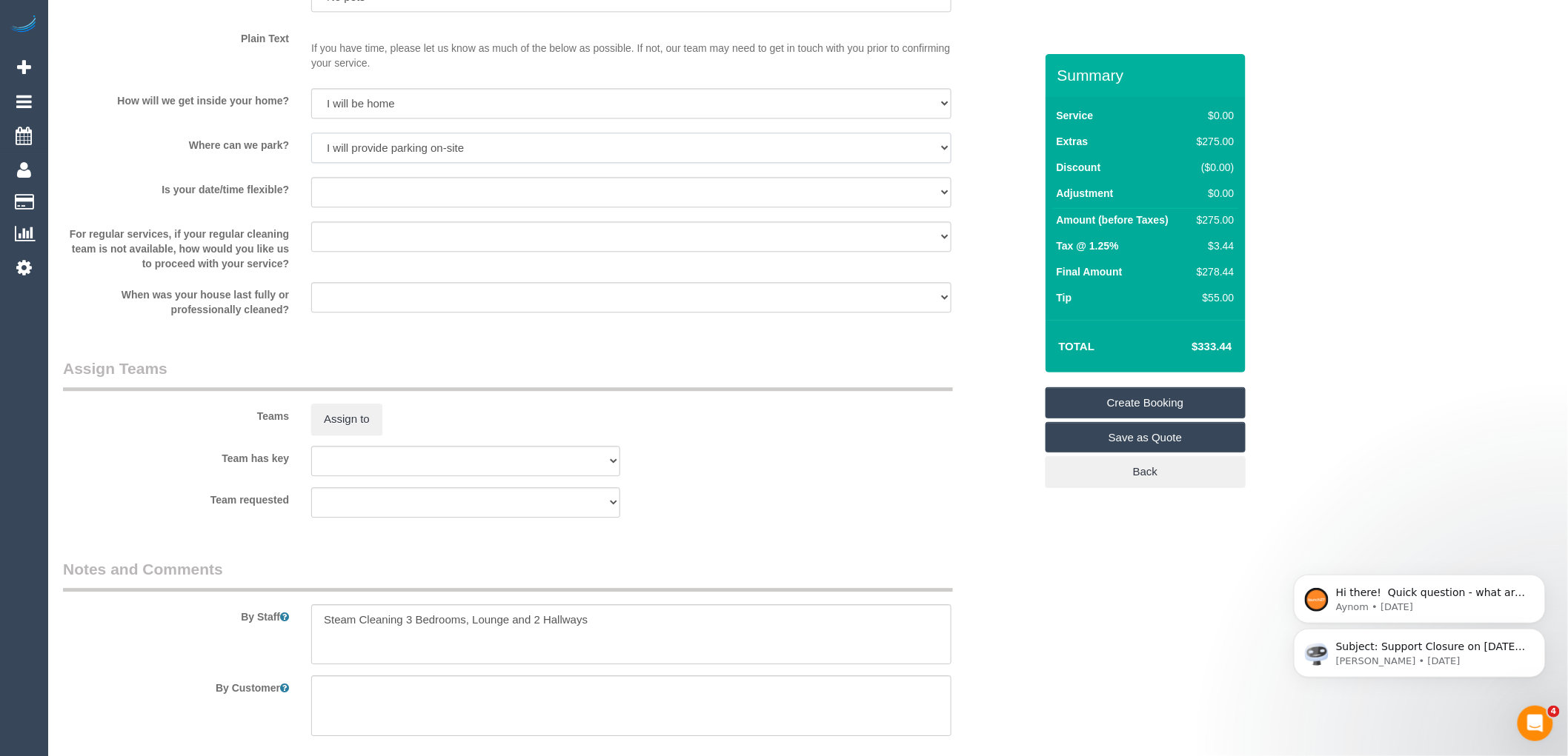
scroll to position [1550, 0]
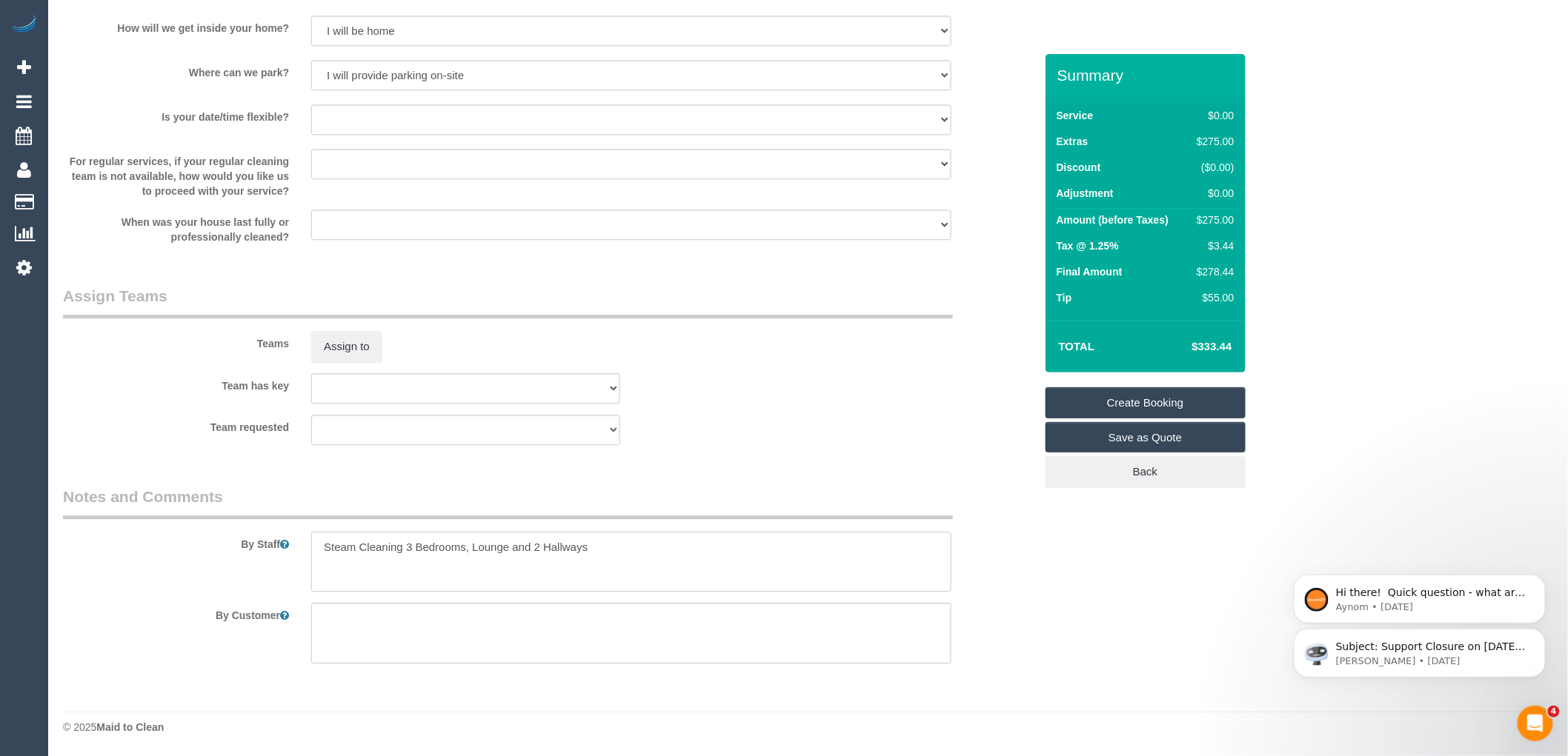
click at [609, 554] on textarea at bounding box center [631, 562] width 640 height 61
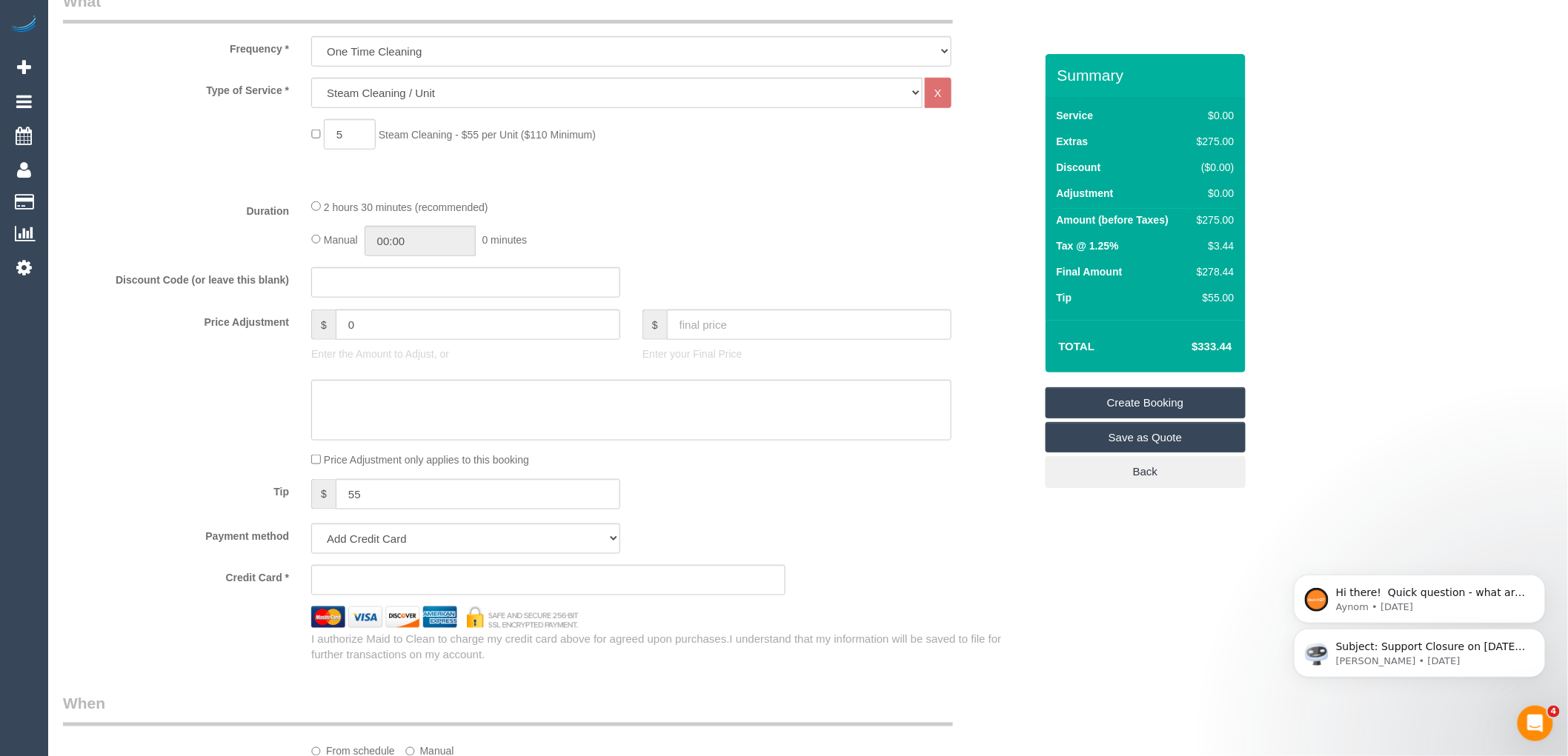
scroll to position [576, 0]
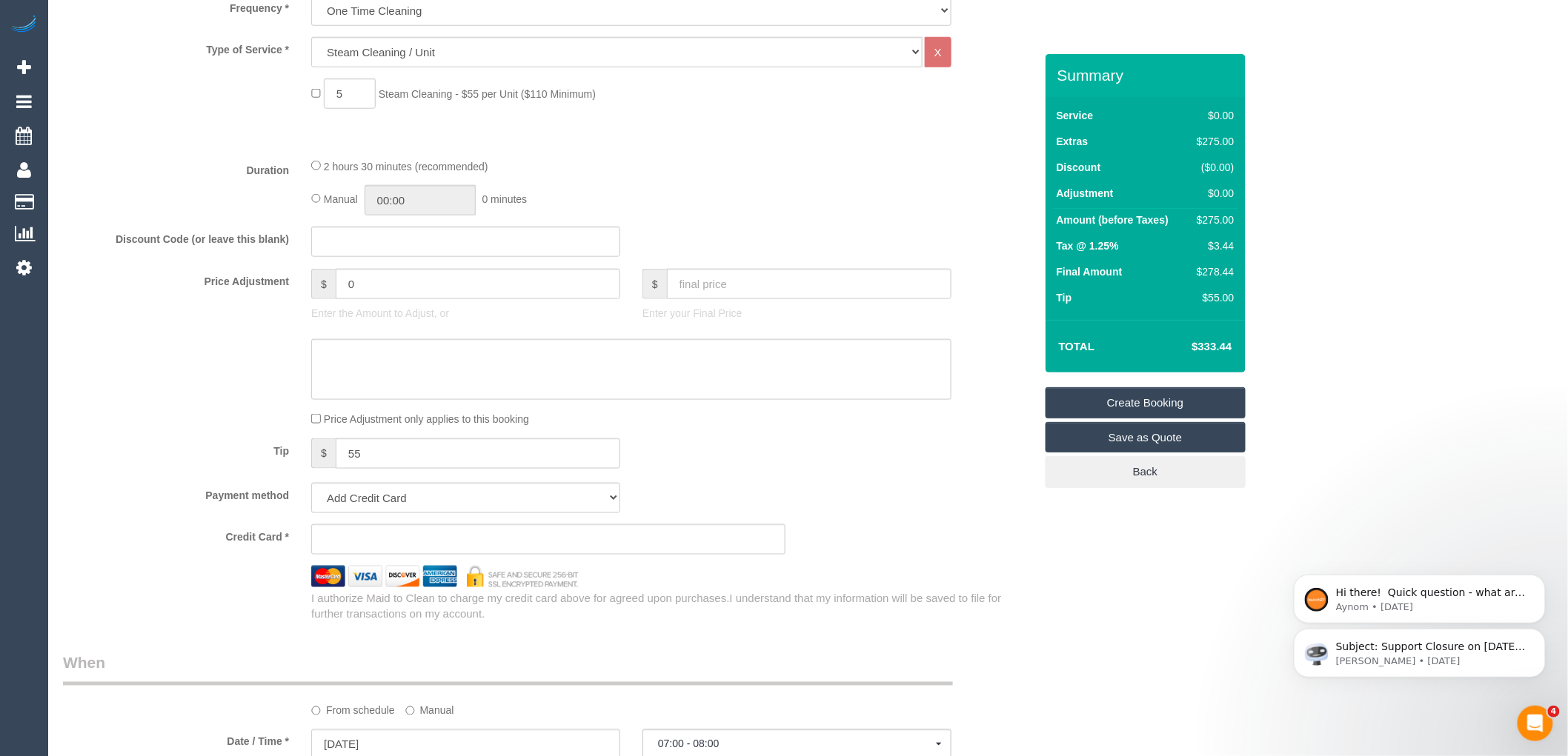
click at [923, 483] on fieldset "What Frequency * One Time Cleaning Weekly - 10% Off - 10.00% (0% for the First …" at bounding box center [548, 286] width 972 height 673
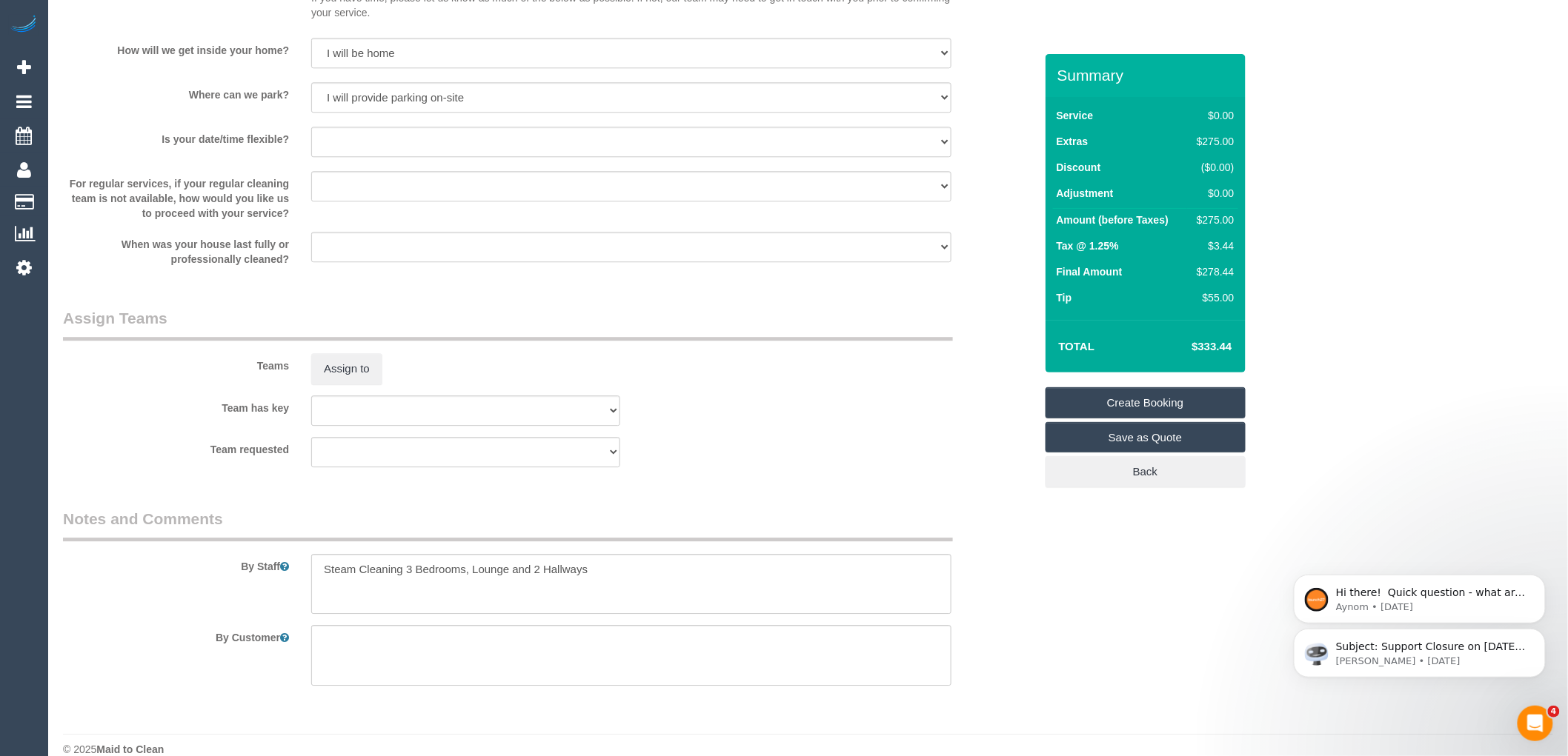
scroll to position [1550, 0]
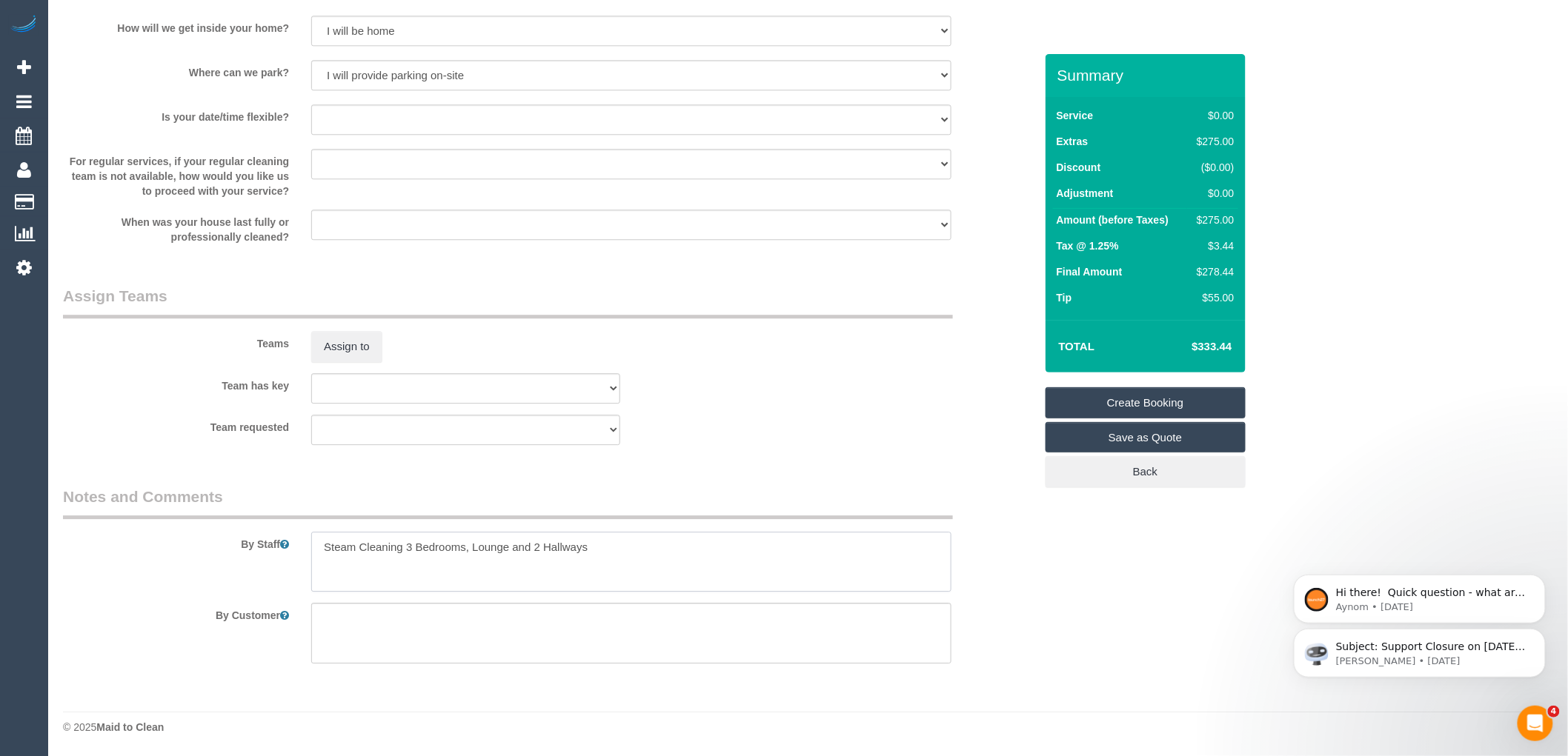
click at [615, 557] on textarea at bounding box center [631, 562] width 640 height 61
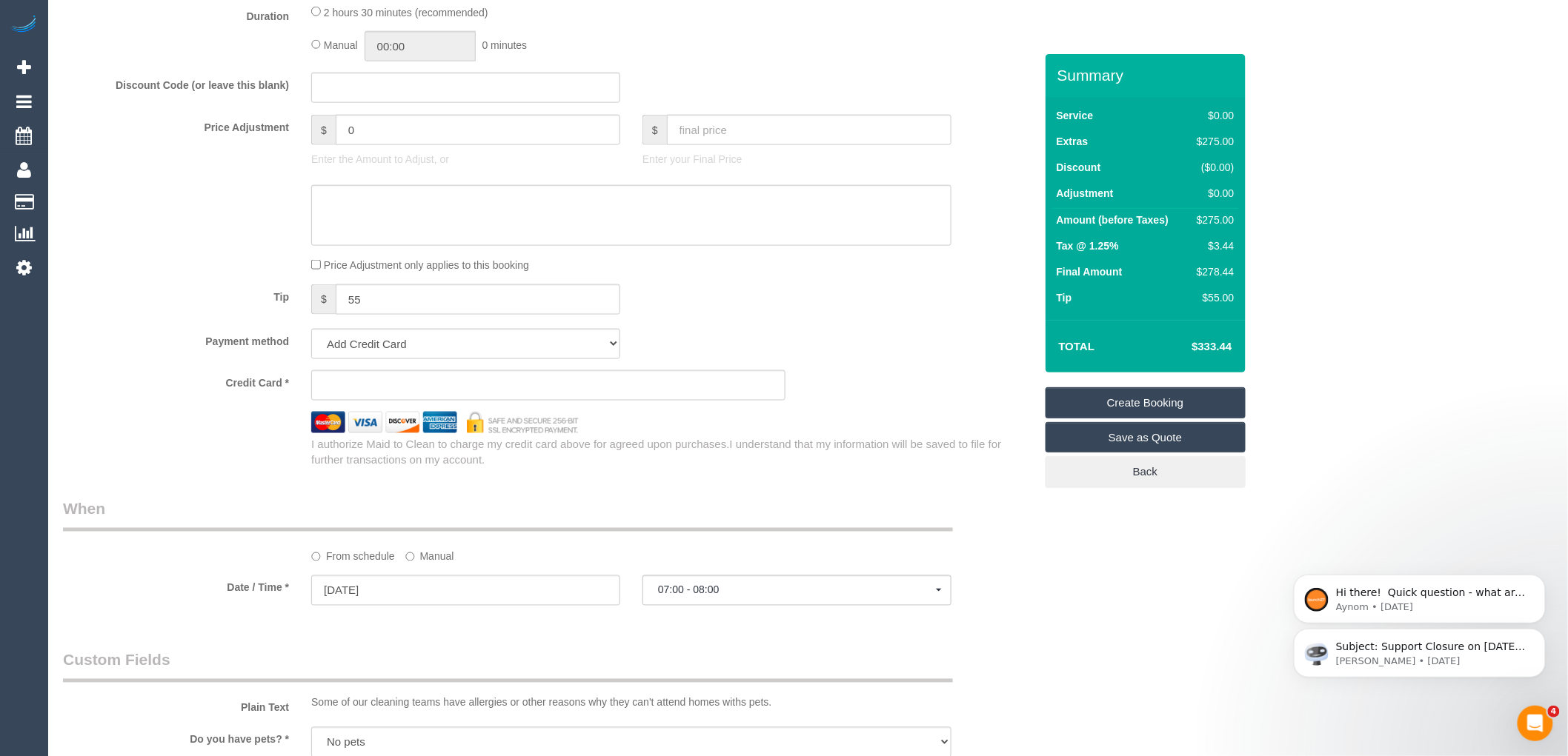
scroll to position [728, 0]
click at [401, 593] on input "15/09/2025" at bounding box center [465, 593] width 309 height 31
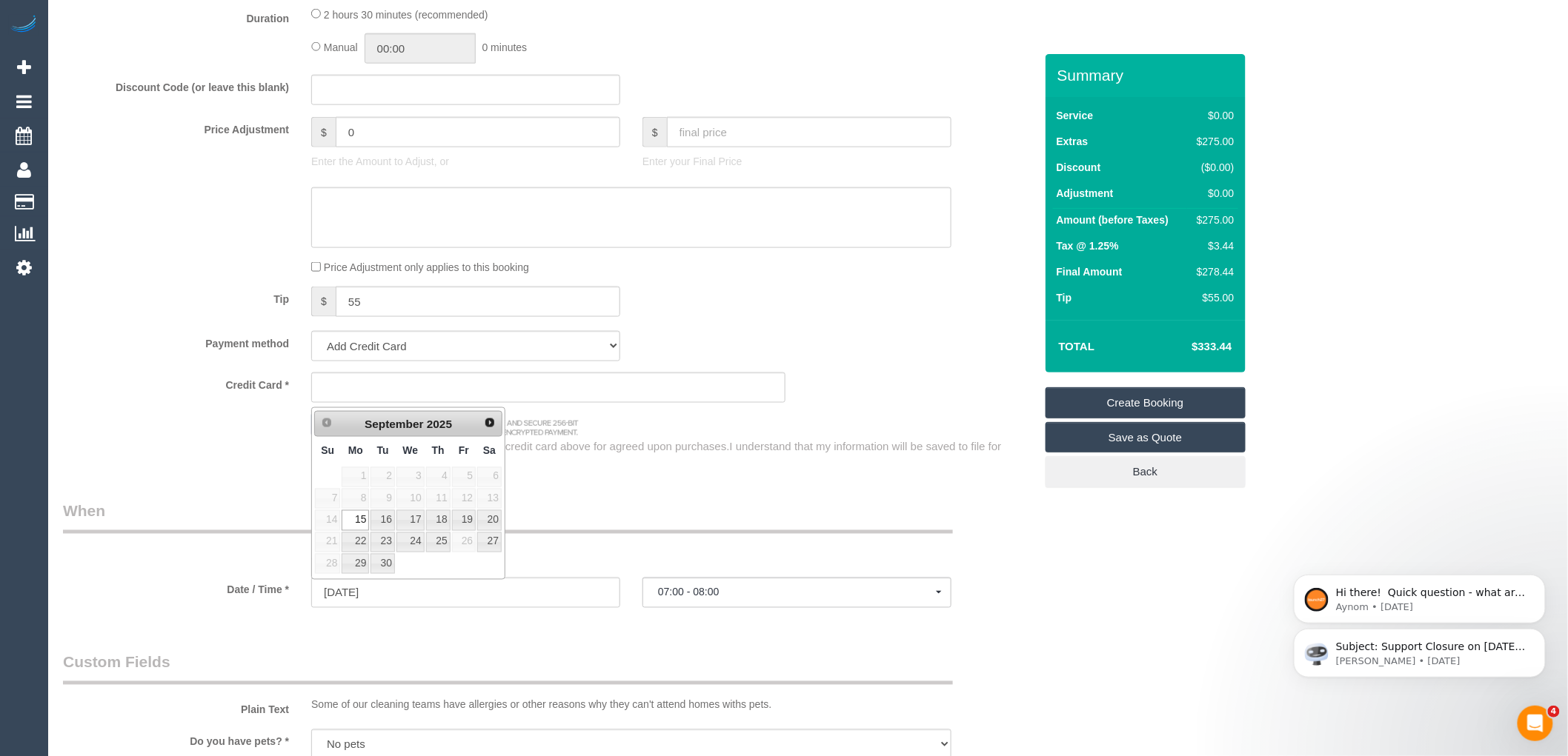
click at [882, 320] on div "Tip $ 55" at bounding box center [548, 303] width 994 height 34
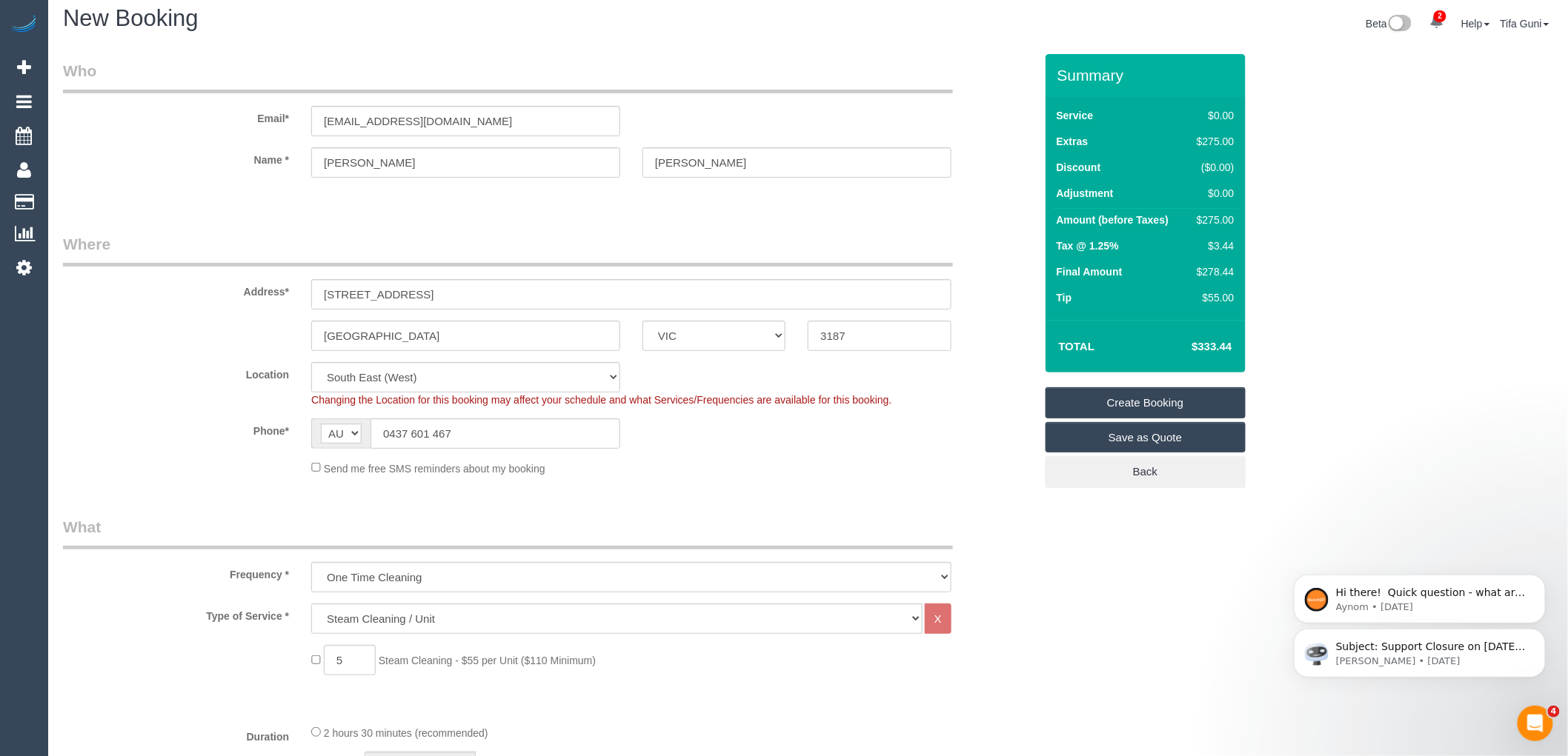
scroll to position [0, 0]
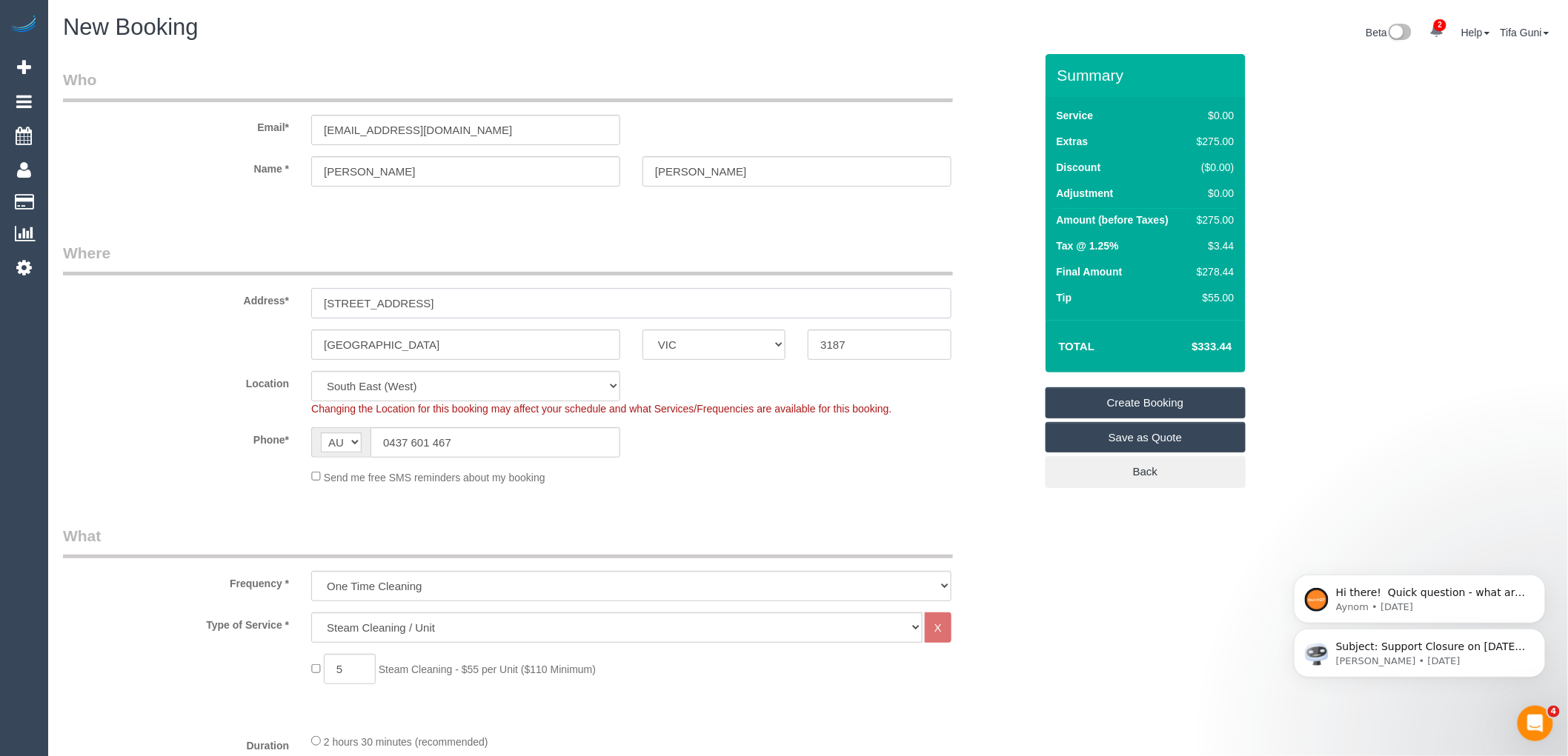
drag, startPoint x: 363, startPoint y: 285, endPoint x: 305, endPoint y: 283, distance: 58.0
click at [305, 283] on div "Address* 21 Gillard street" at bounding box center [548, 280] width 994 height 76
drag, startPoint x: 357, startPoint y: 171, endPoint x: 265, endPoint y: 169, distance: 92.0
click at [263, 171] on div "Name * Marita Bolling" at bounding box center [548, 172] width 994 height 31
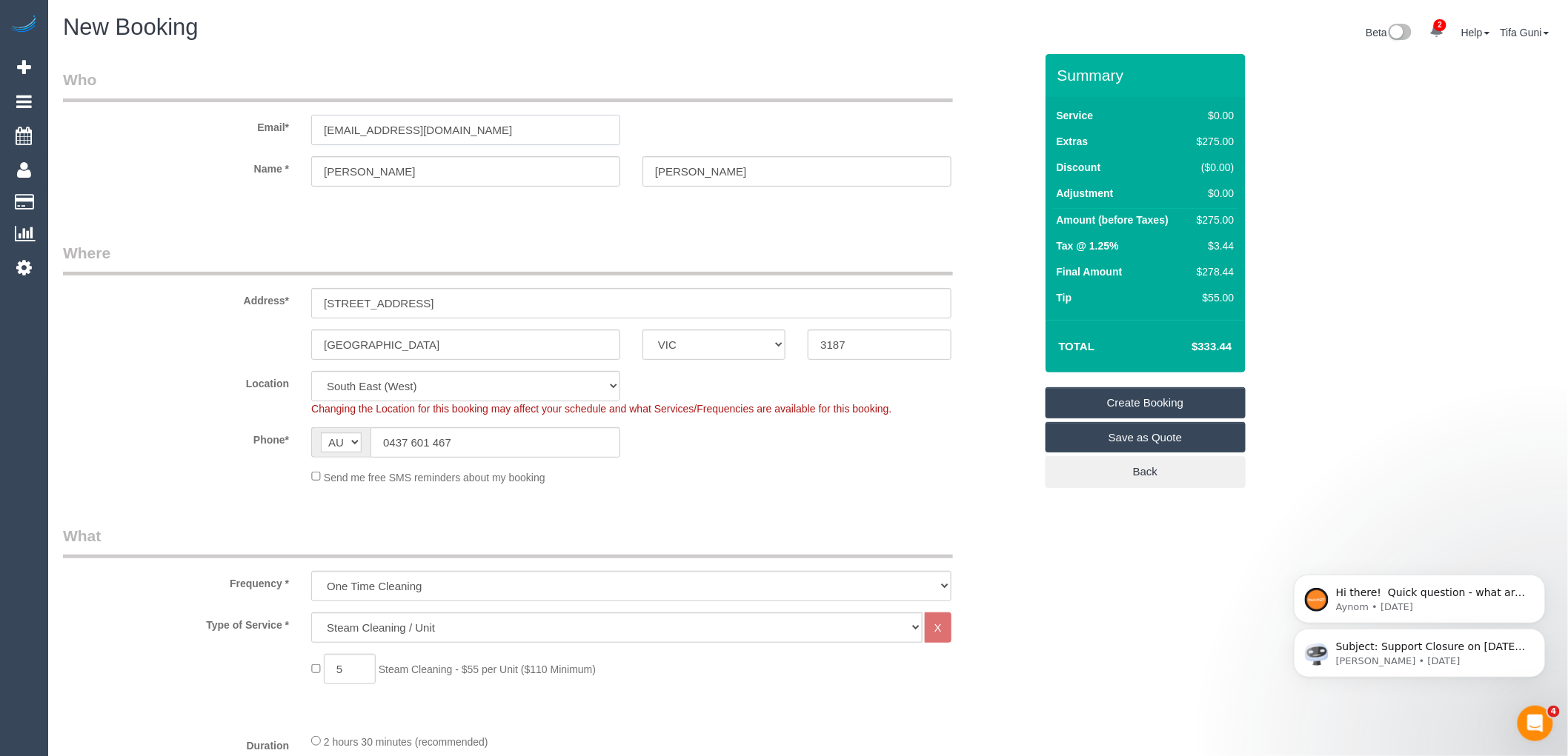
click at [467, 132] on input "mmboll56@gmail.com" at bounding box center [465, 130] width 309 height 31
drag, startPoint x: 471, startPoint y: 131, endPoint x: 306, endPoint y: 135, distance: 165.0
click at [306, 134] on div "mmboll56@gmail.com" at bounding box center [466, 130] width 331 height 31
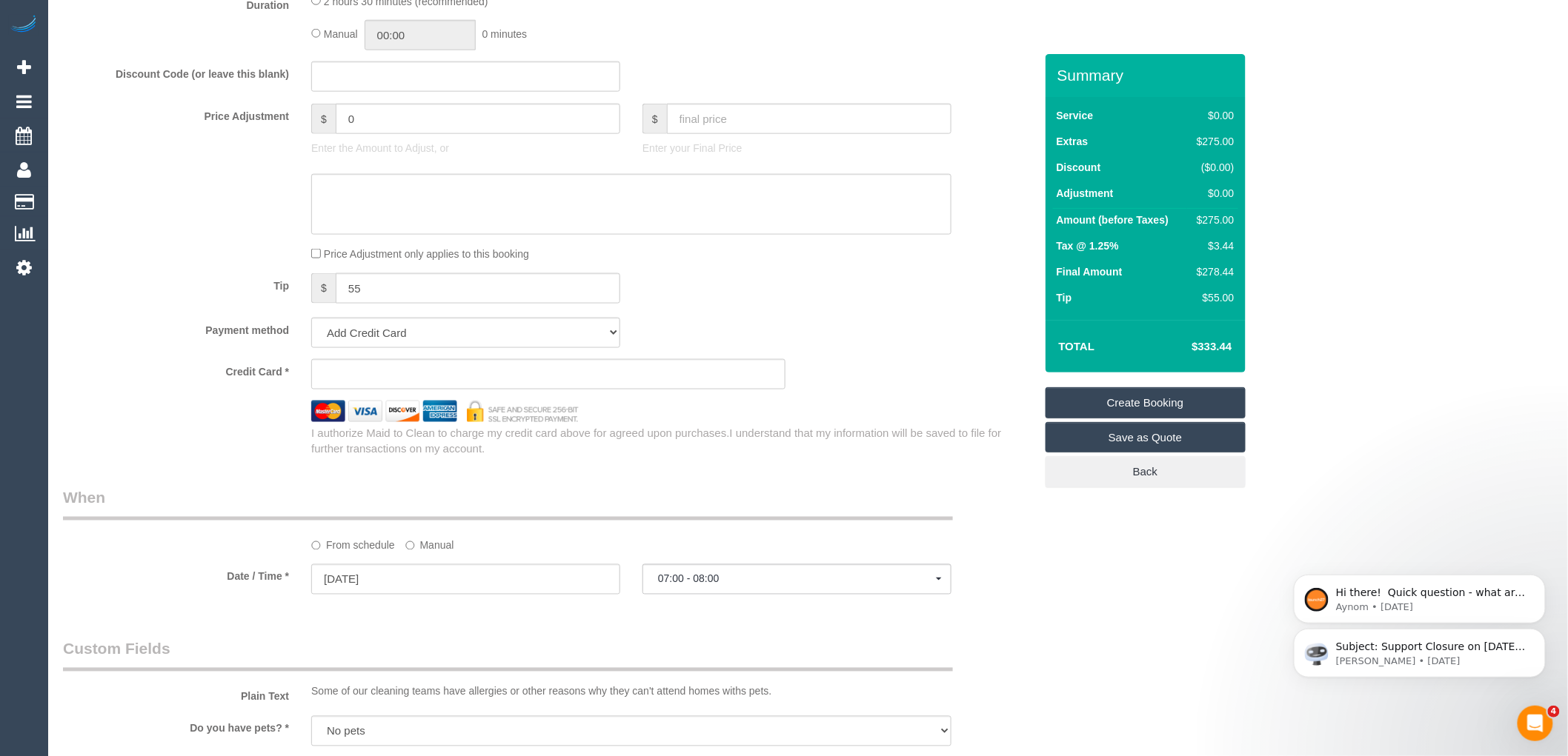
scroll to position [493, 0]
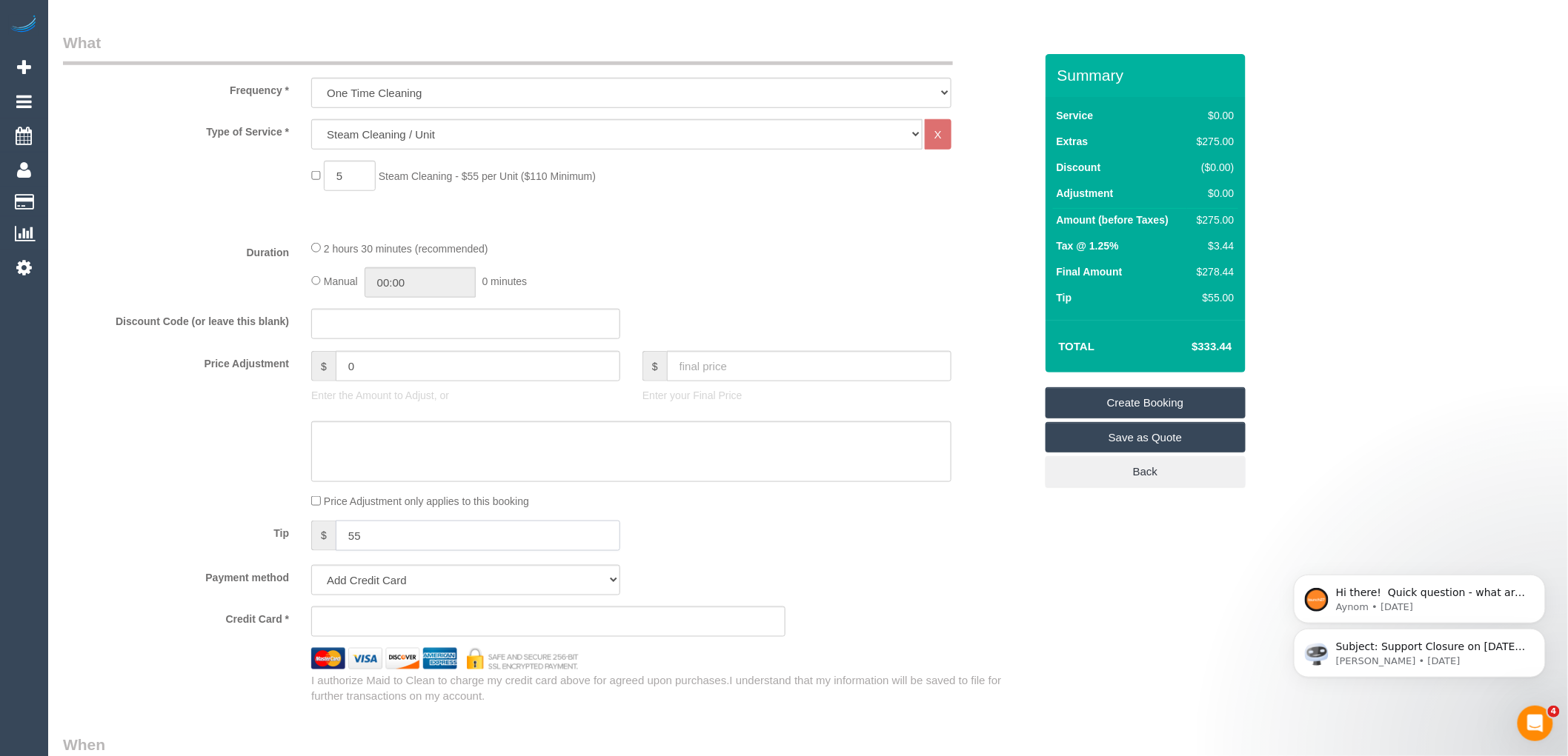
drag, startPoint x: 381, startPoint y: 542, endPoint x: 309, endPoint y: 542, distance: 72.0
click at [309, 542] on div "$ 55" at bounding box center [466, 538] width 331 height 34
click at [902, 536] on div "Tip $" at bounding box center [548, 538] width 994 height 34
click at [372, 369] on input "0" at bounding box center [477, 367] width 284 height 31
paste input "55"
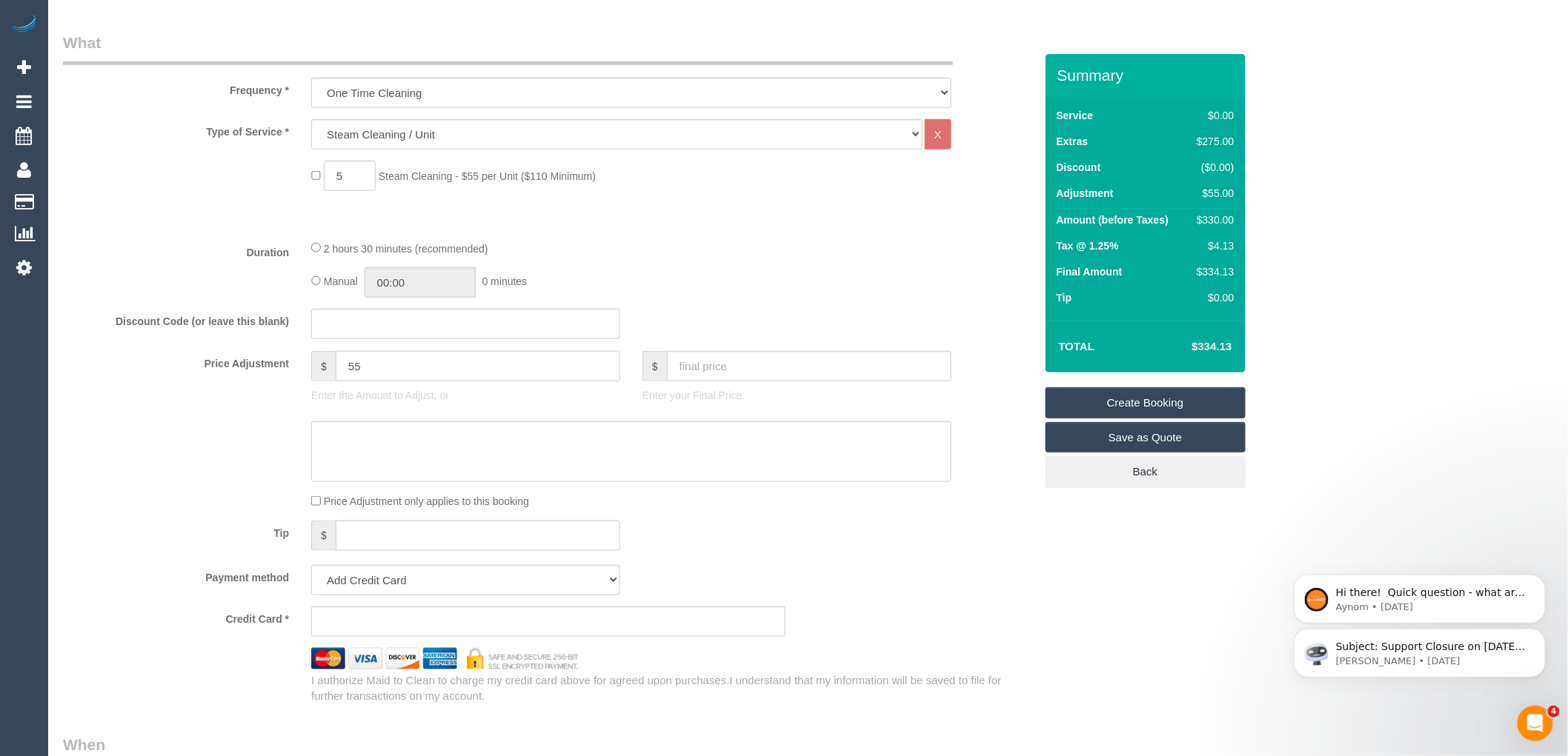
click at [354, 367] on input "55" at bounding box center [477, 367] width 284 height 31
click at [408, 372] on input "55" at bounding box center [477, 367] width 284 height 31
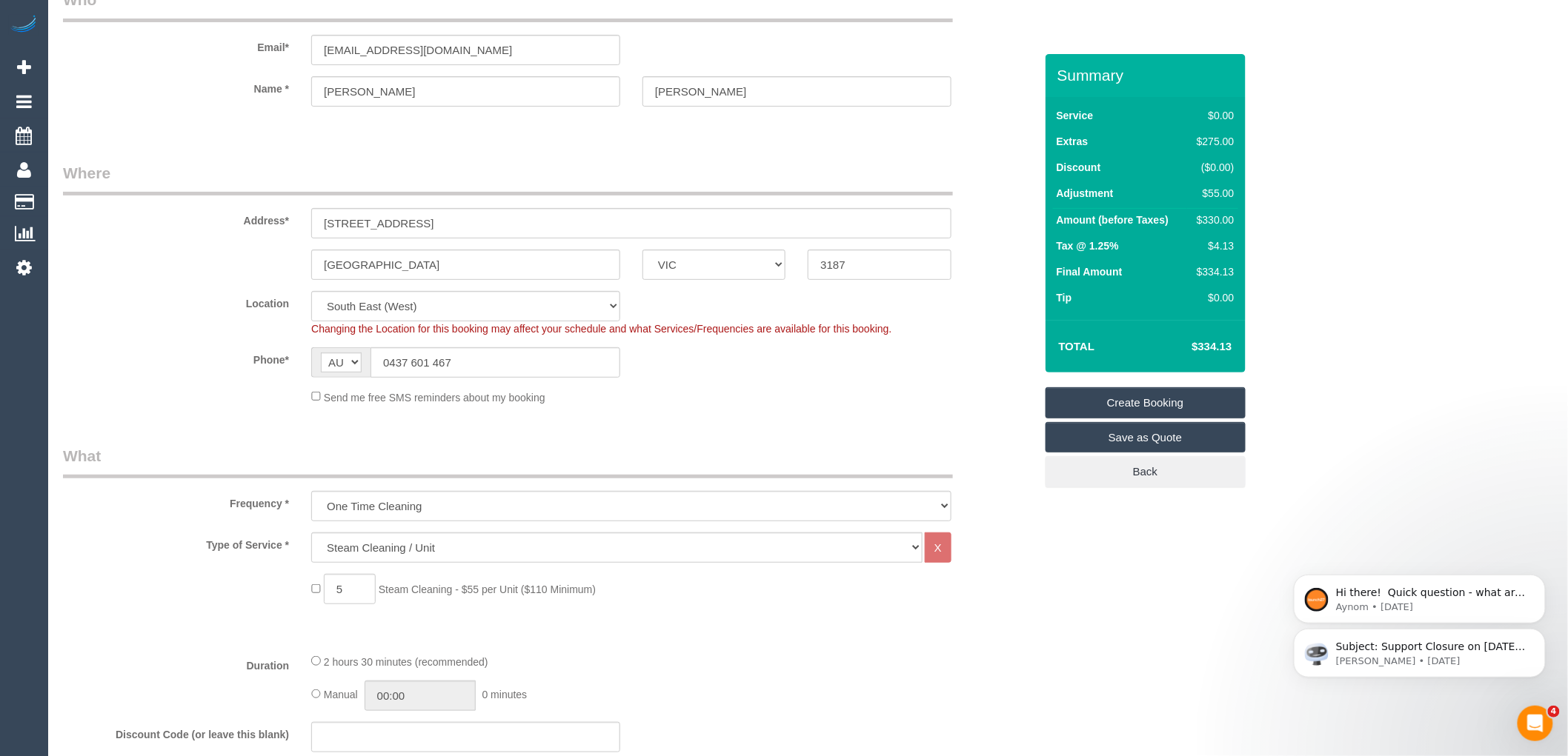
scroll to position [0, 0]
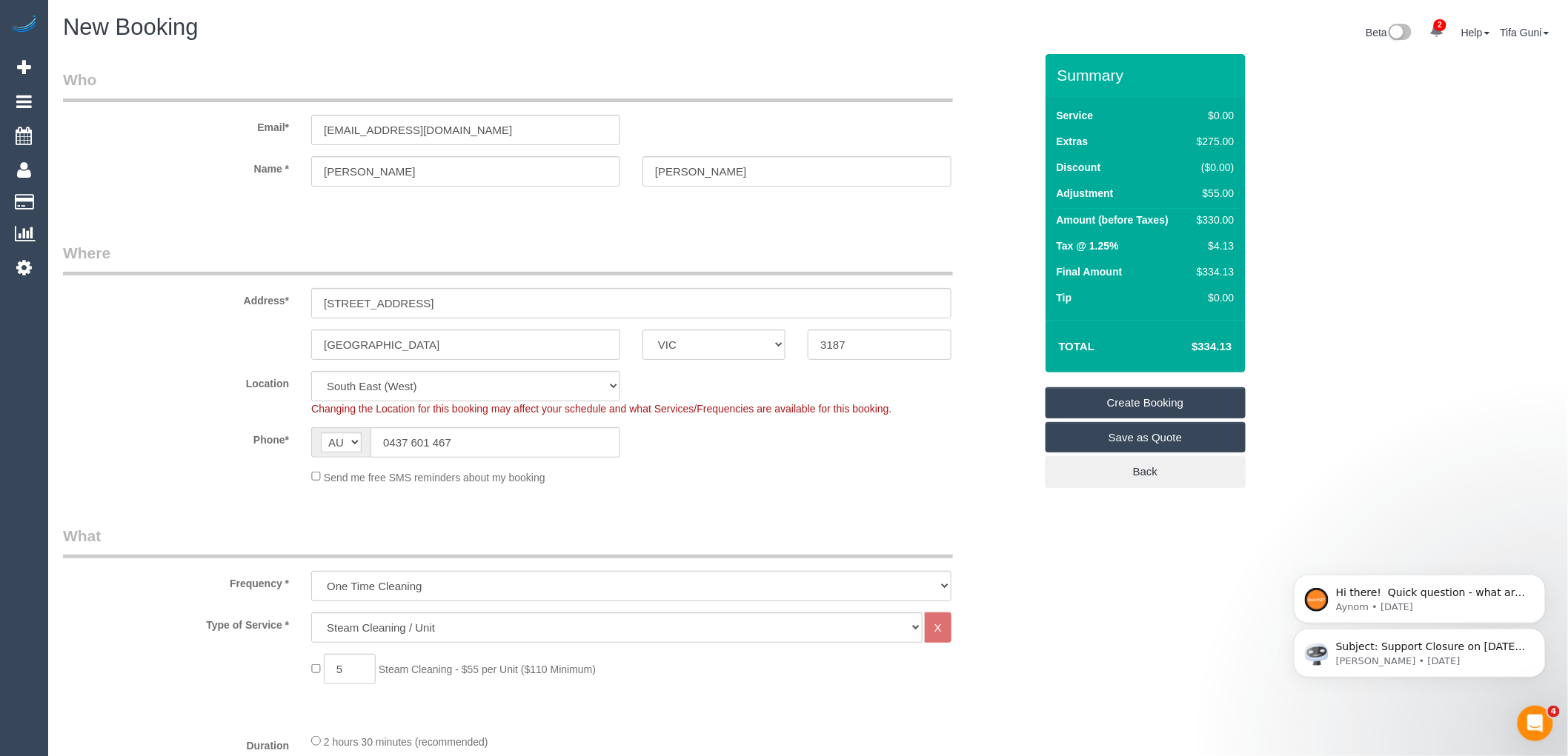
type input "55"
drag, startPoint x: 459, startPoint y: 126, endPoint x: 299, endPoint y: 129, distance: 160.0
click at [300, 129] on div "mmboll56@gmail.com" at bounding box center [466, 130] width 331 height 31
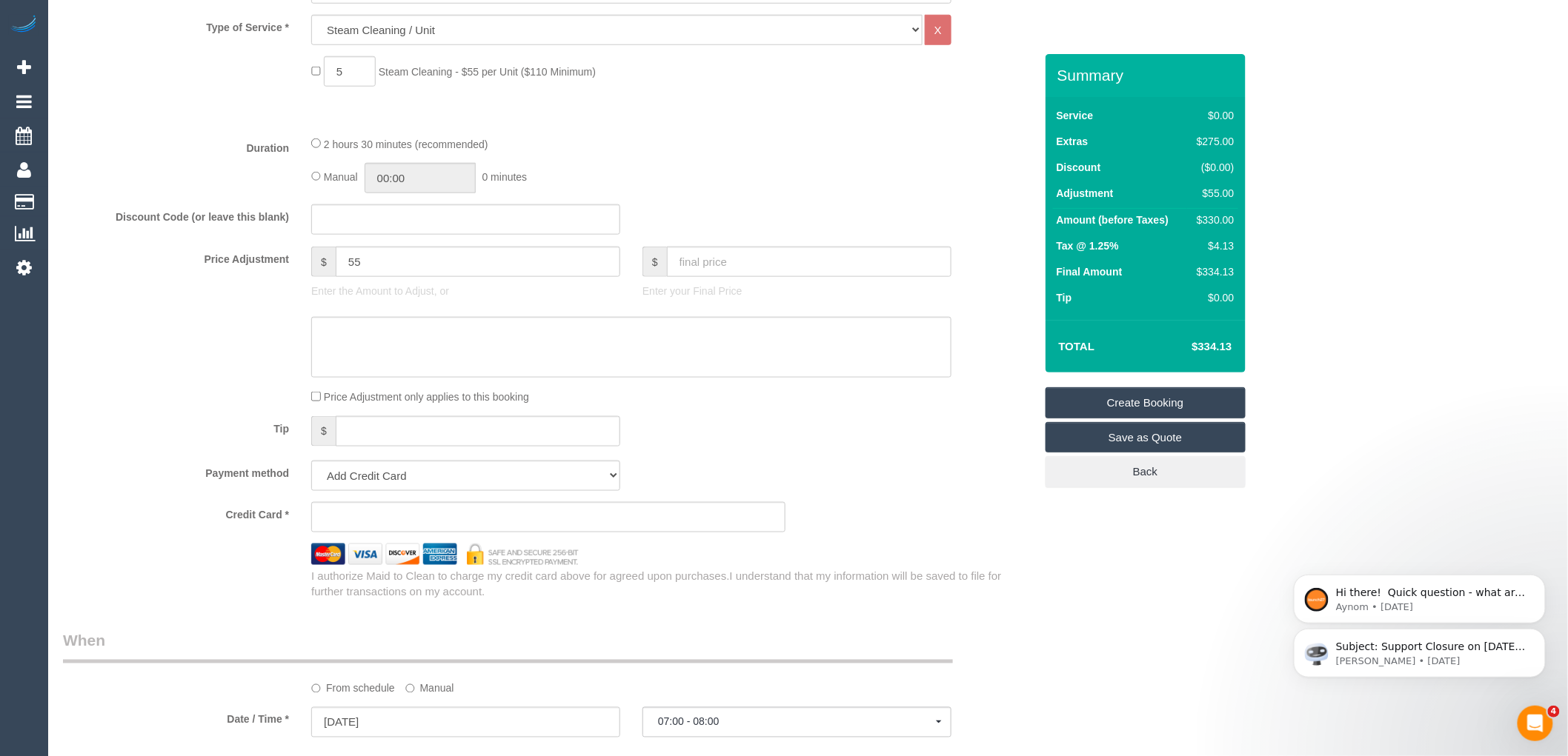
scroll to position [741, 0]
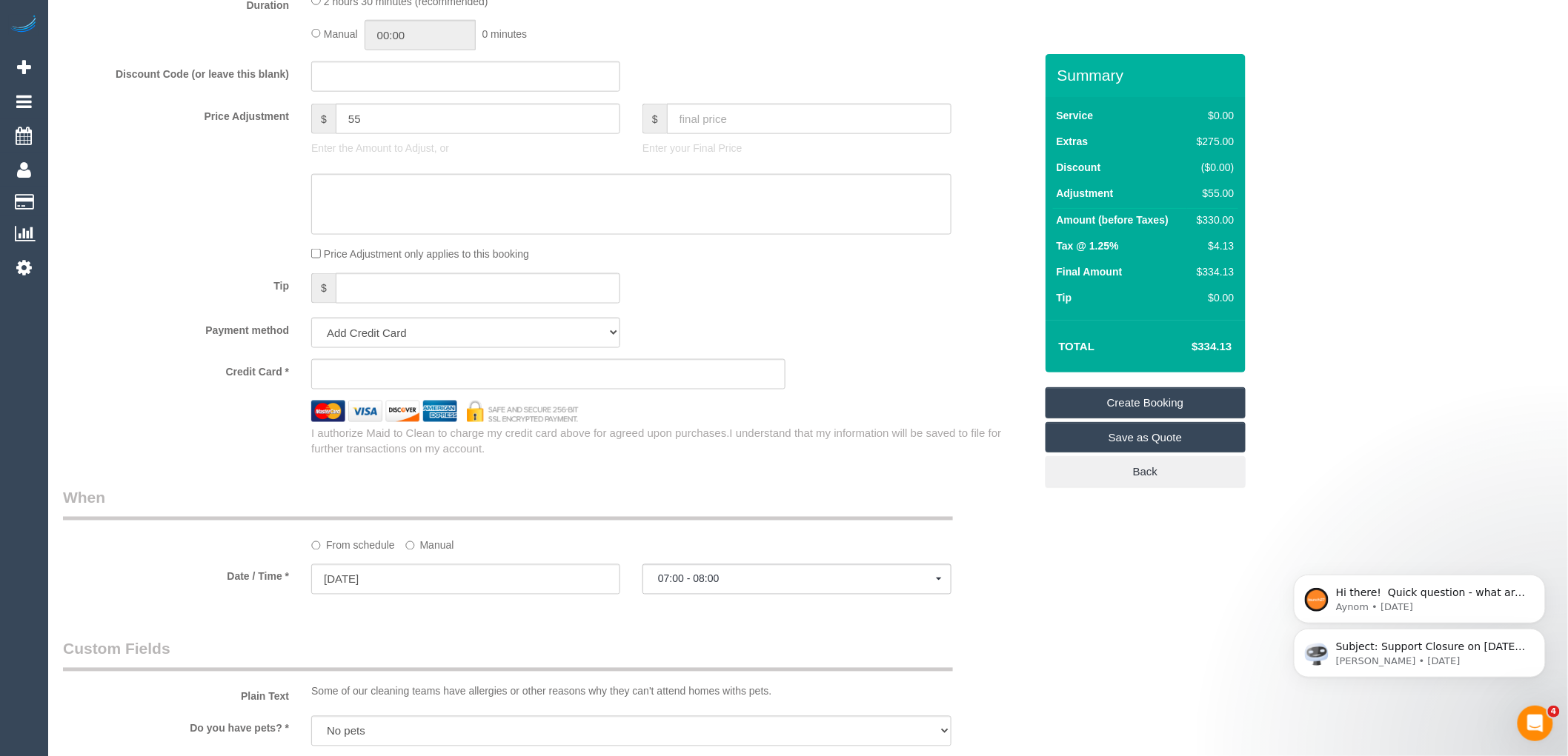
click at [1137, 401] on link "Create Booking" at bounding box center [1146, 402] width 200 height 31
